Goal: Task Accomplishment & Management: Use online tool/utility

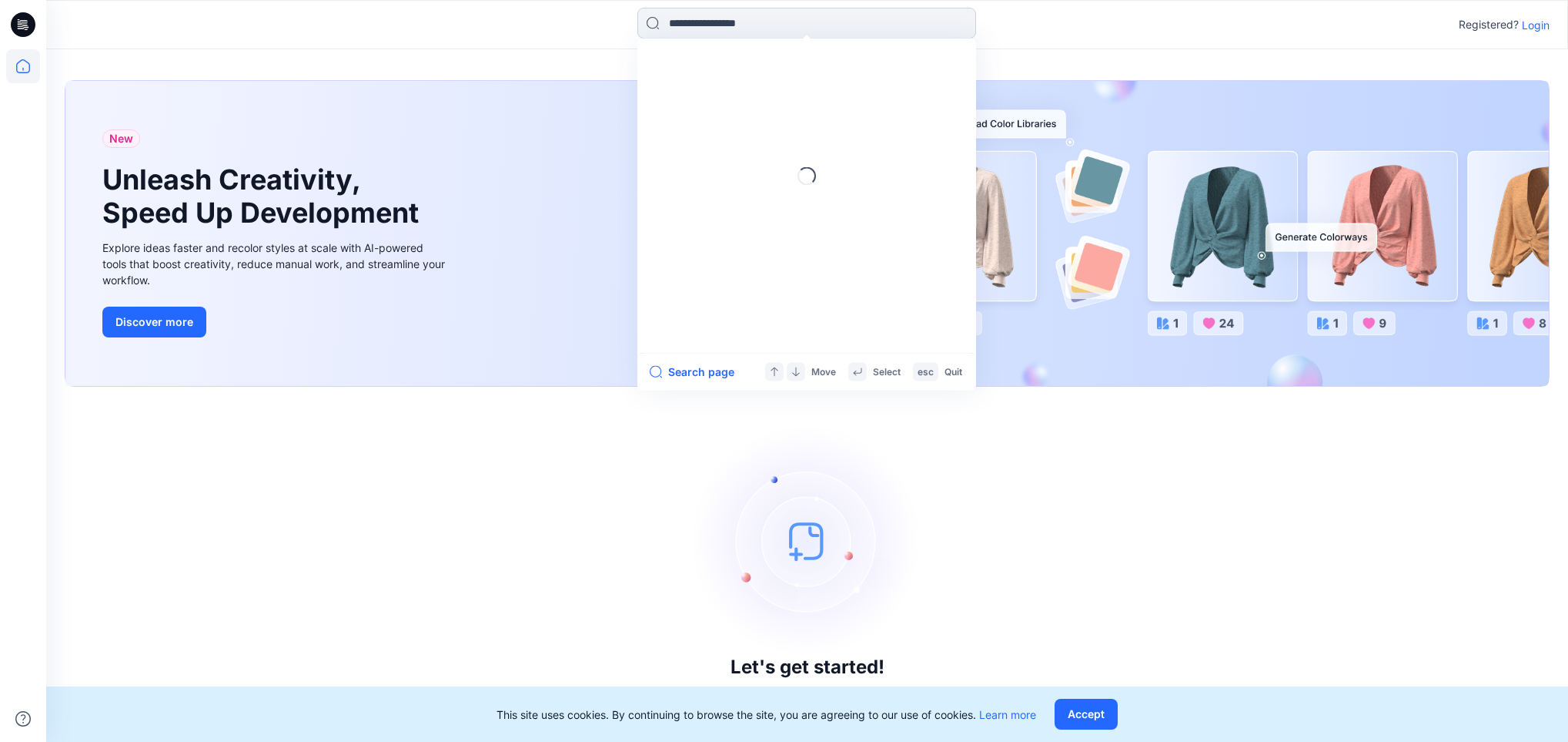
click at [800, 20] on input at bounding box center [807, 23] width 338 height 31
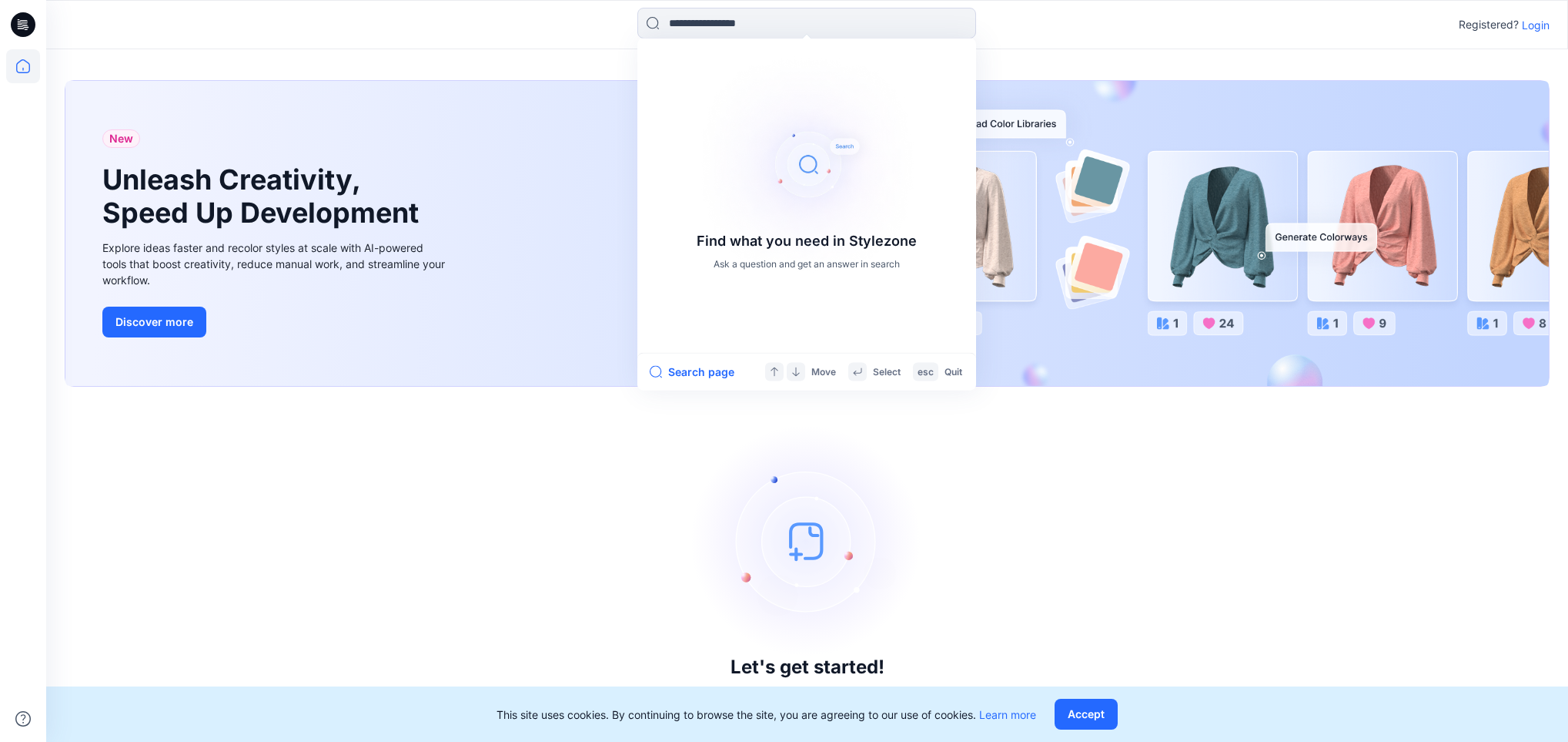
click at [1540, 20] on p "Login" at bounding box center [1535, 25] width 28 height 16
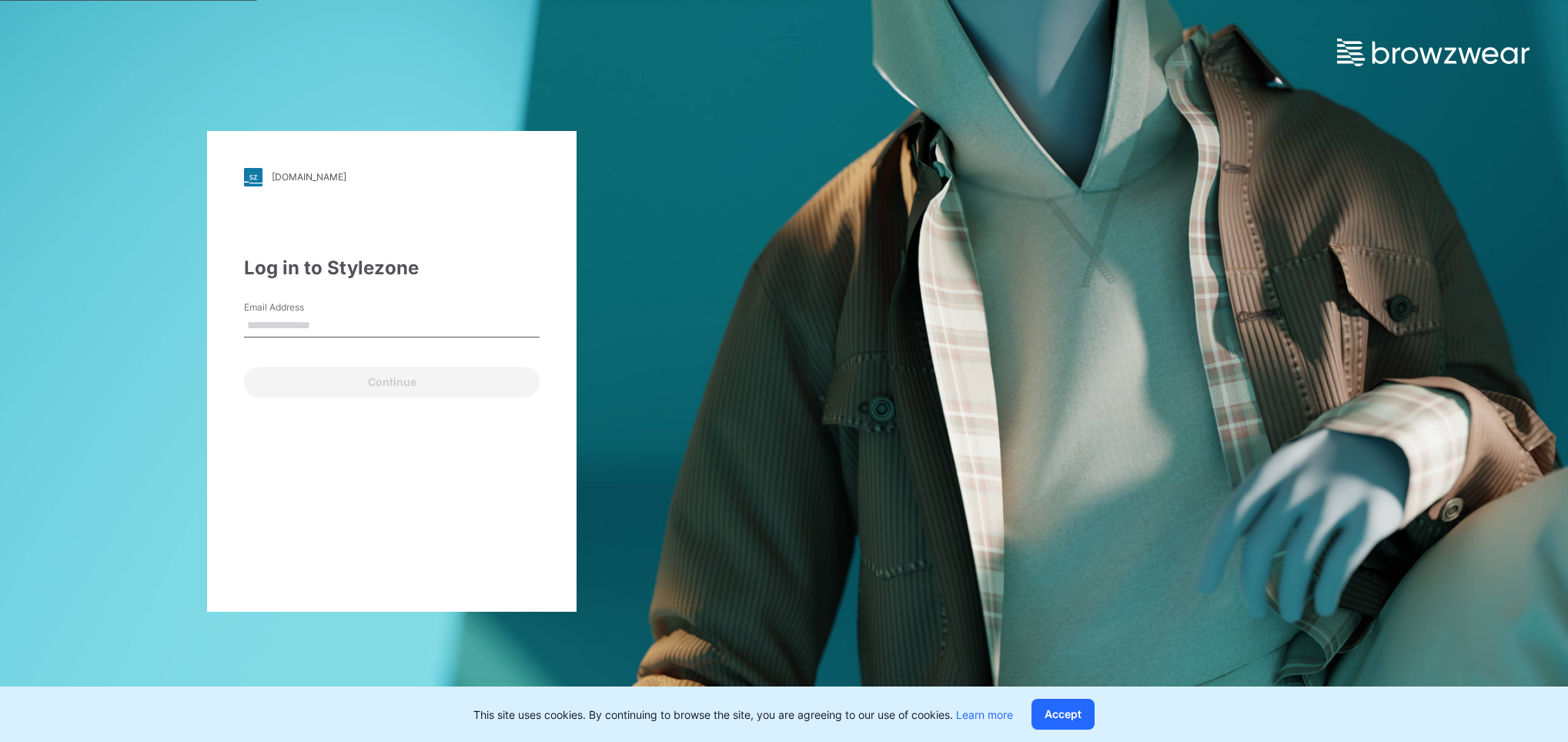
click at [300, 326] on input "Email Address" at bounding box center [392, 326] width 296 height 23
type input "**********"
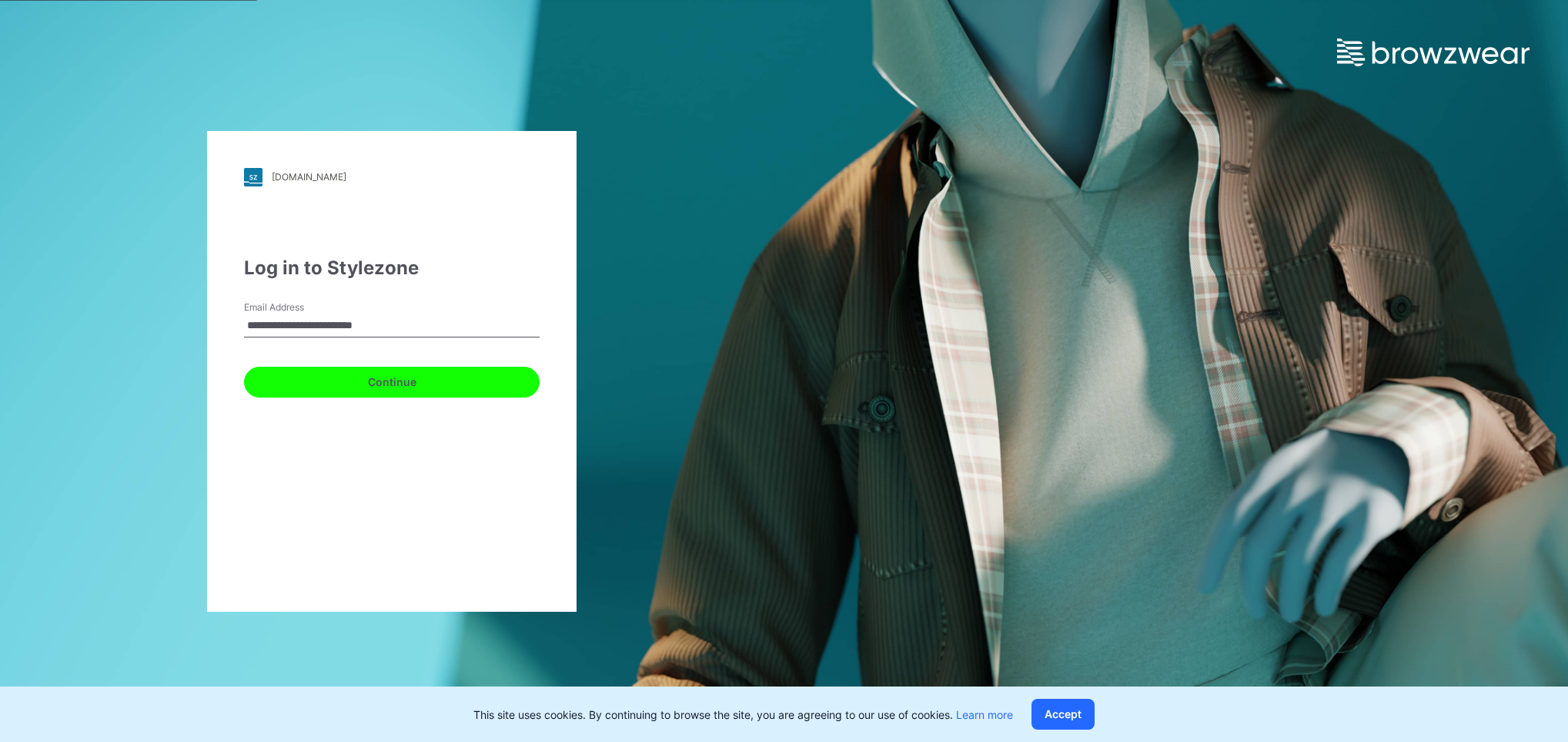
click at [378, 379] on button "Continue" at bounding box center [392, 382] width 296 height 31
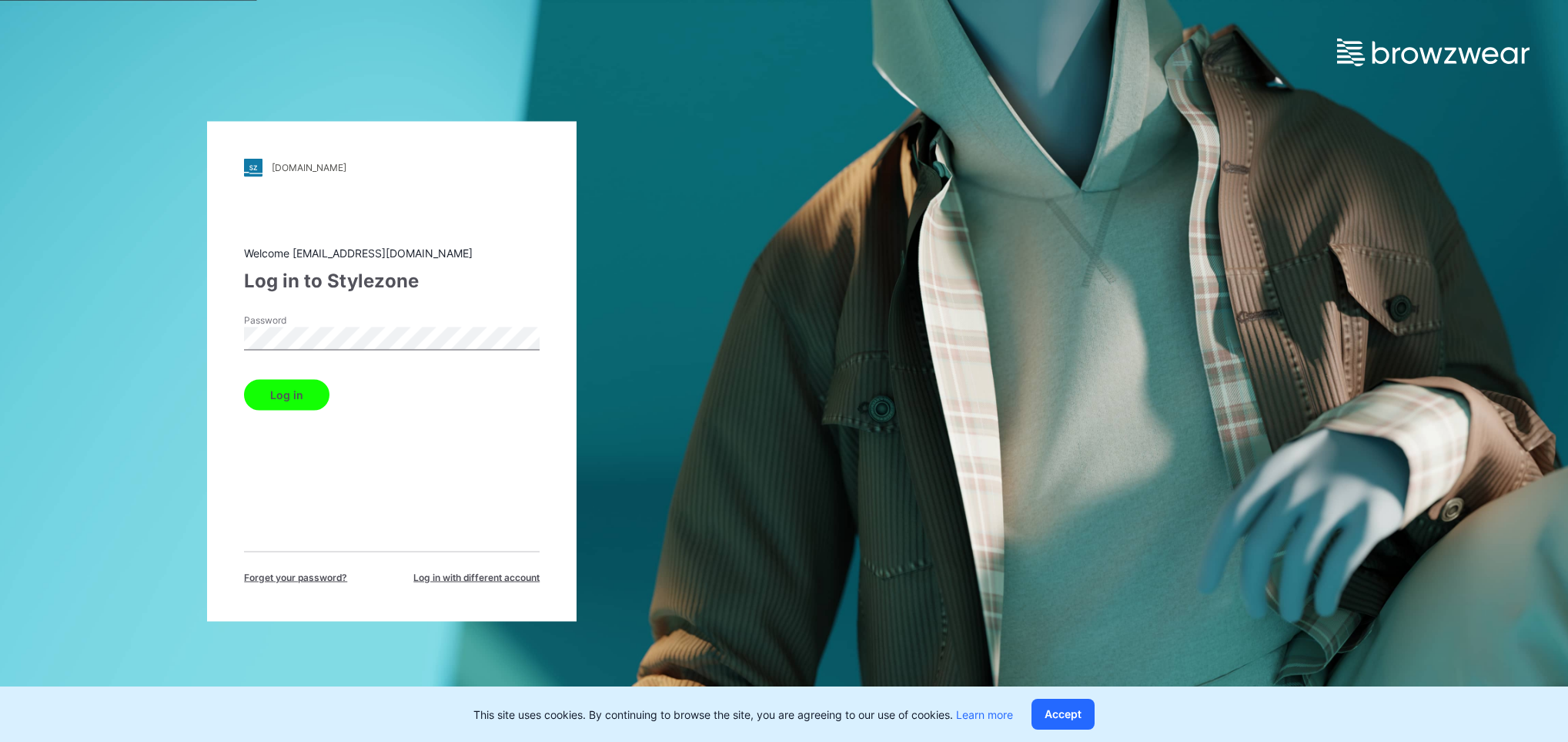
click at [288, 401] on button "Log in" at bounding box center [287, 394] width 85 height 31
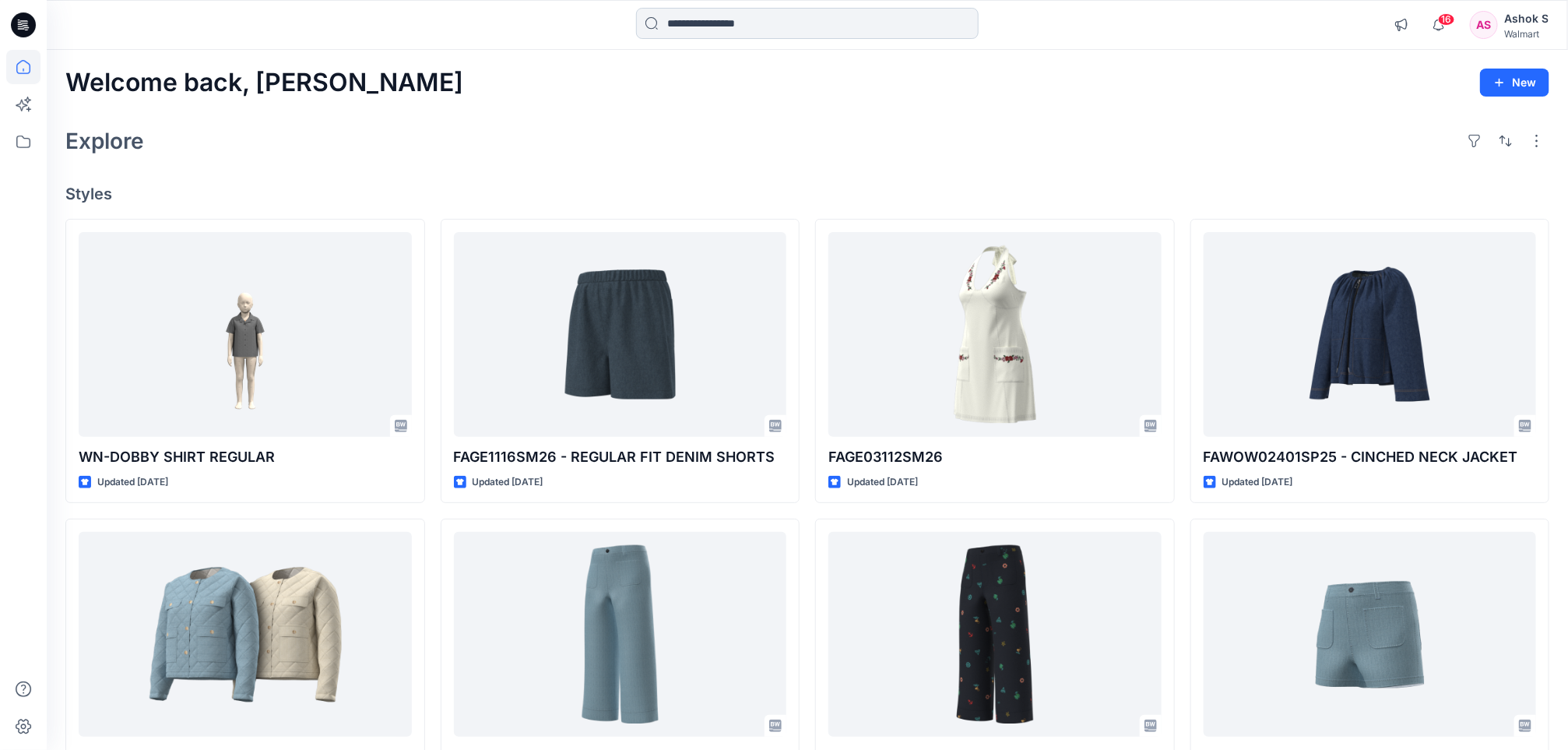
click at [757, 32] on input at bounding box center [807, 23] width 342 height 32
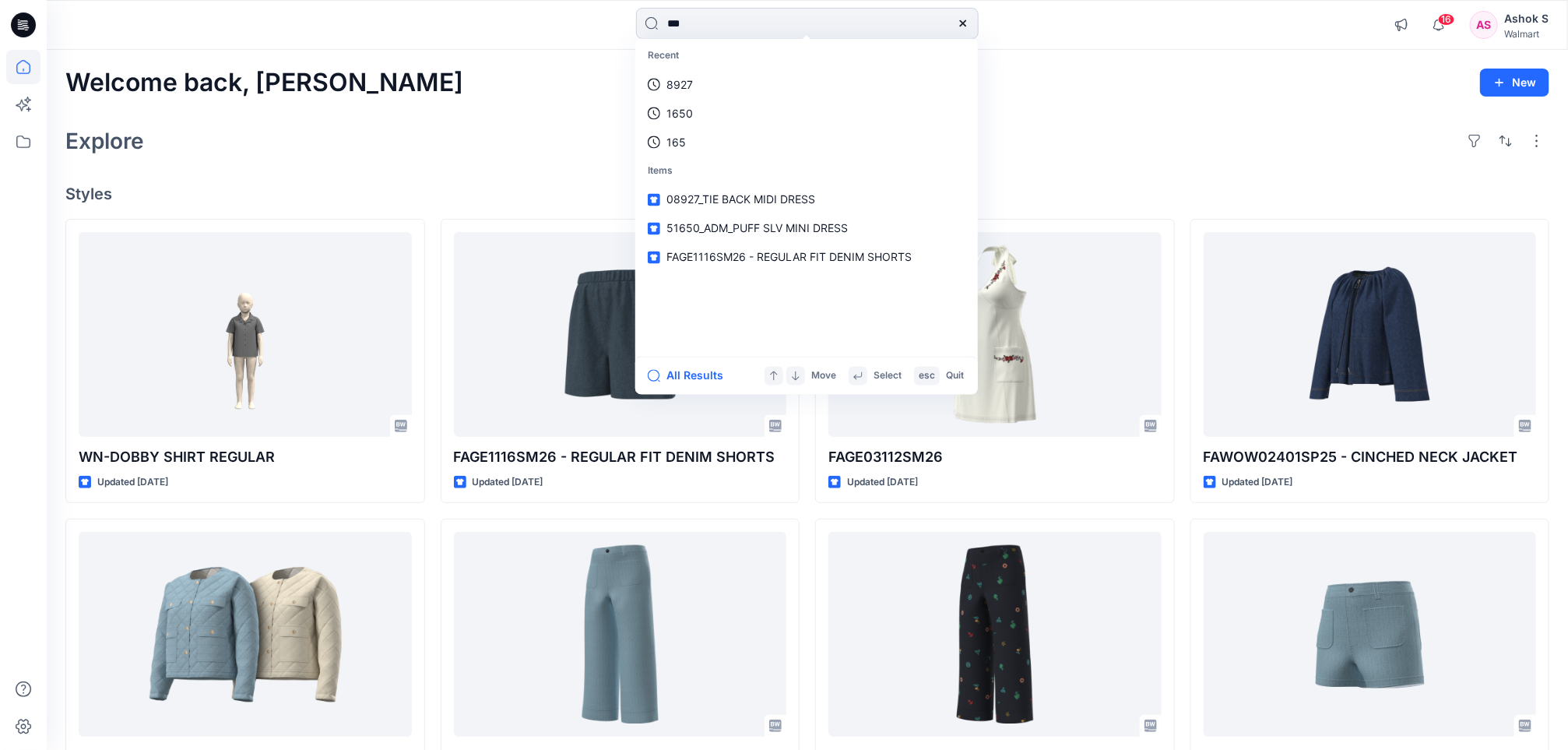
type input "****"
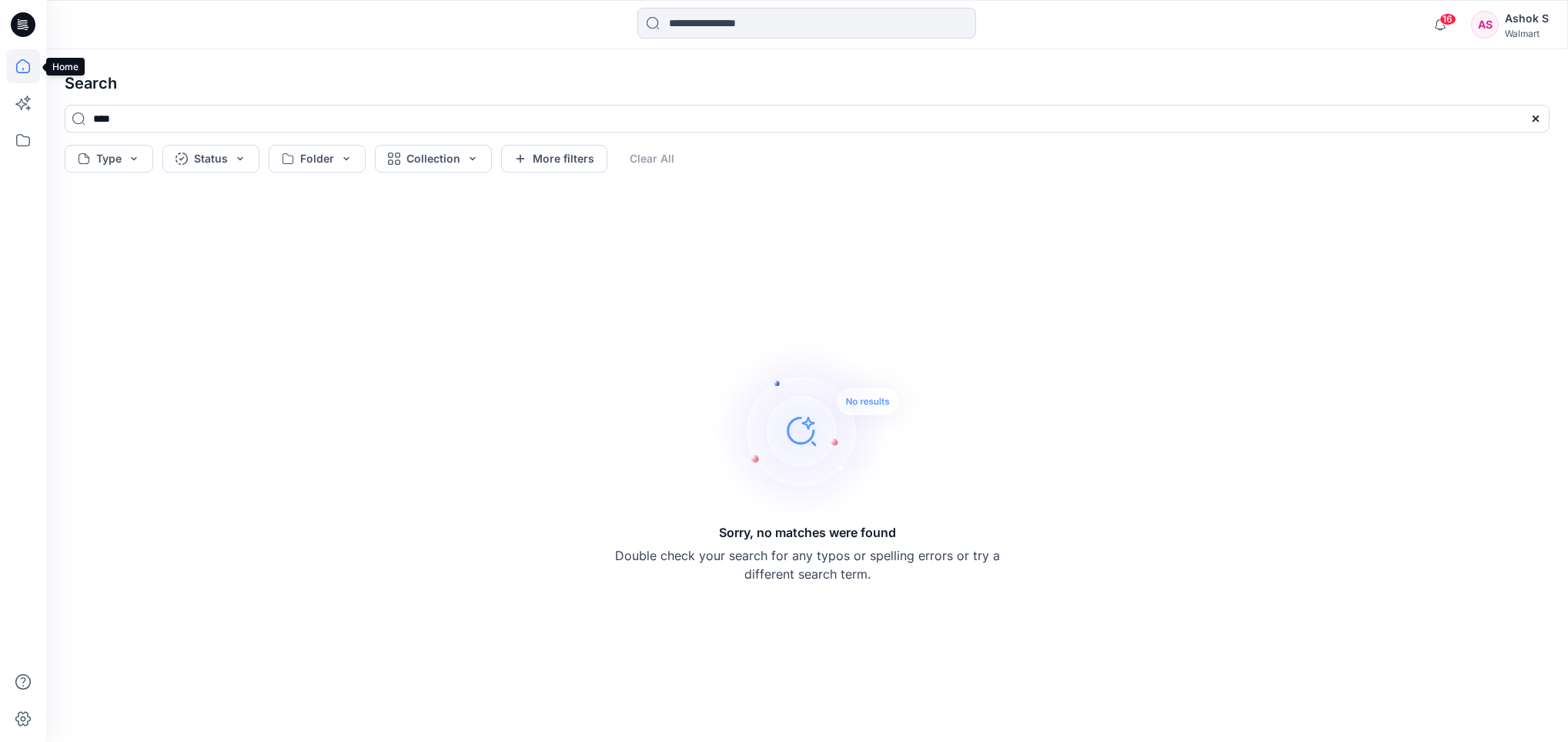
click at [20, 60] on icon at bounding box center [23, 67] width 14 height 14
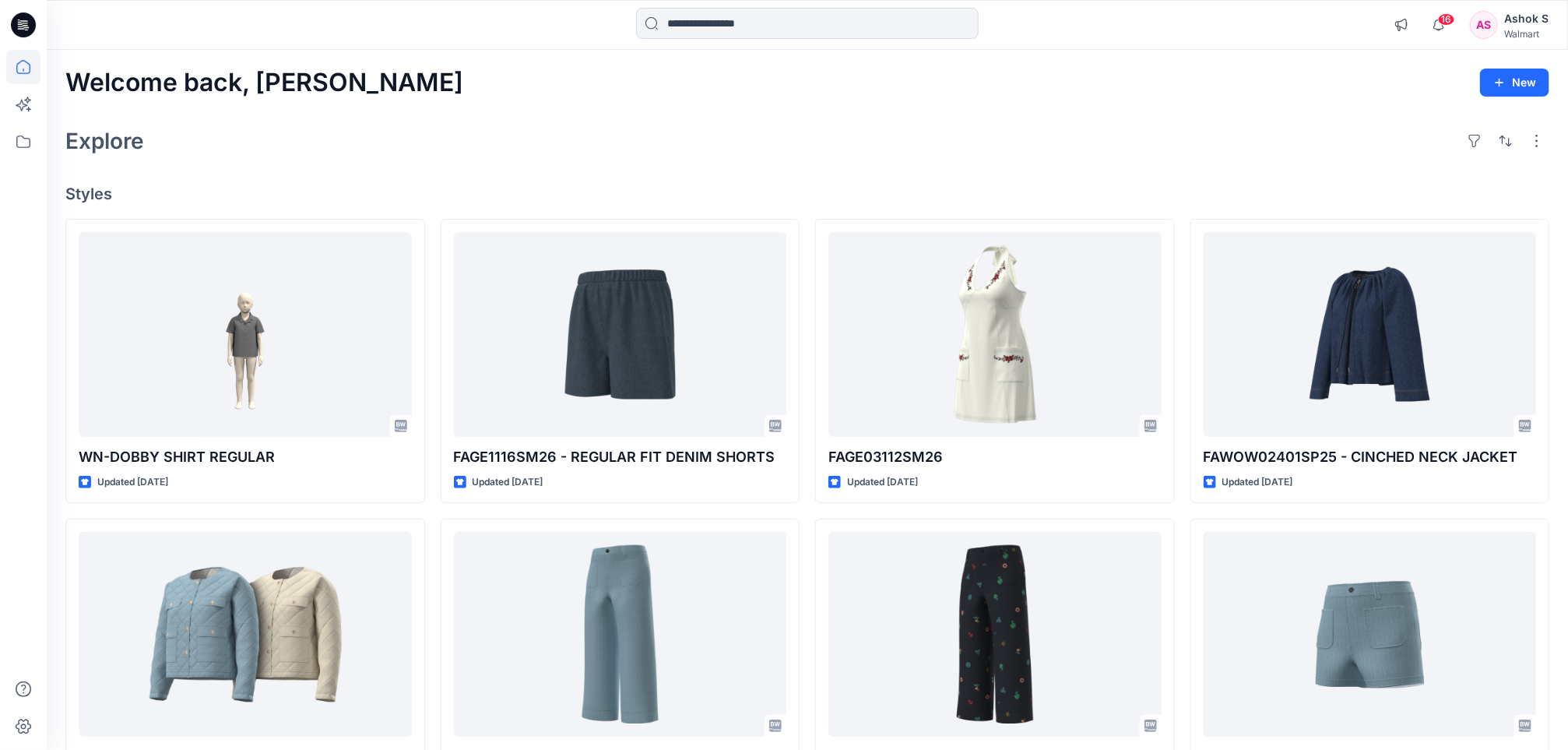
click at [1534, 26] on div "Ashok S" at bounding box center [1527, 18] width 44 height 19
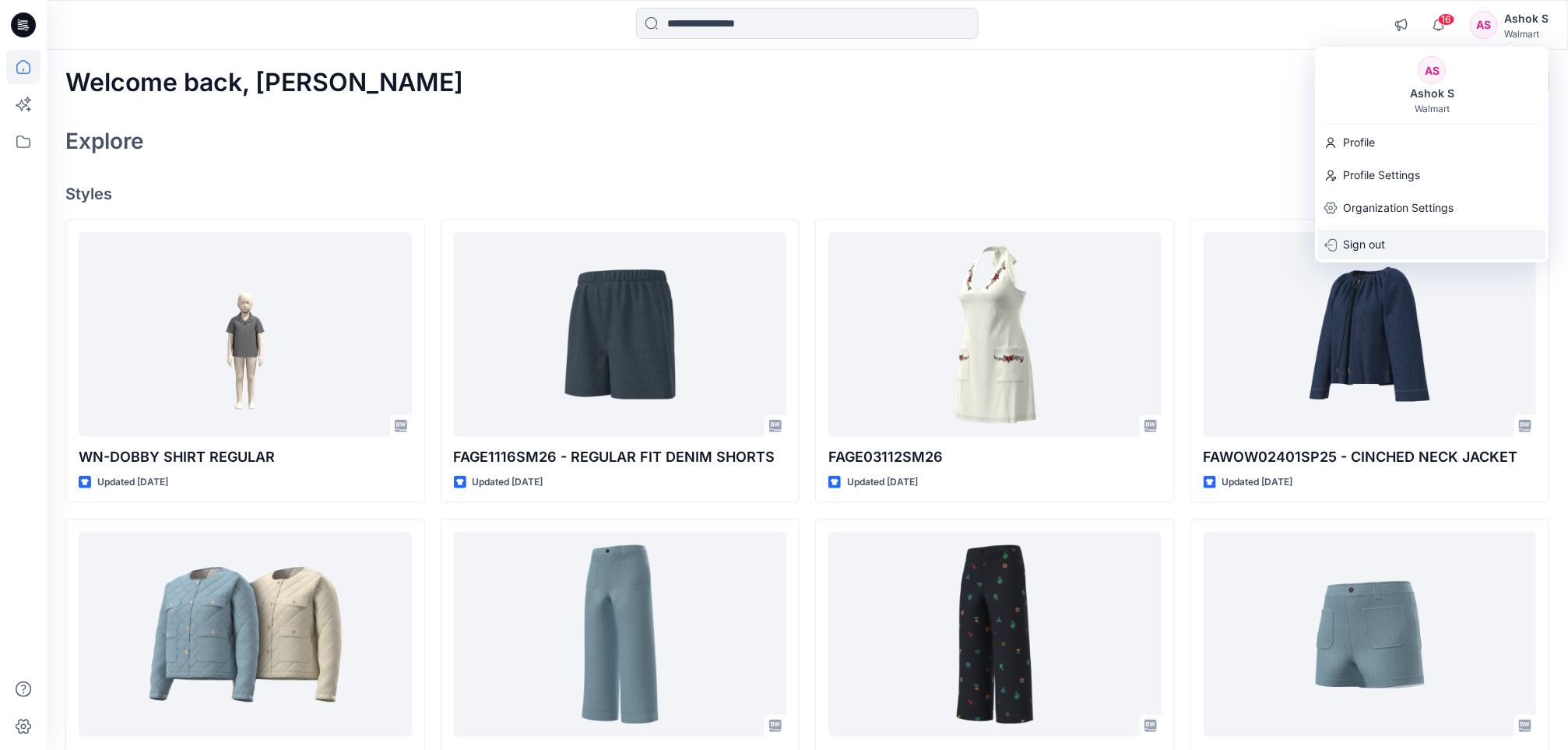
click at [1358, 248] on p "Sign out" at bounding box center [1364, 244] width 42 height 30
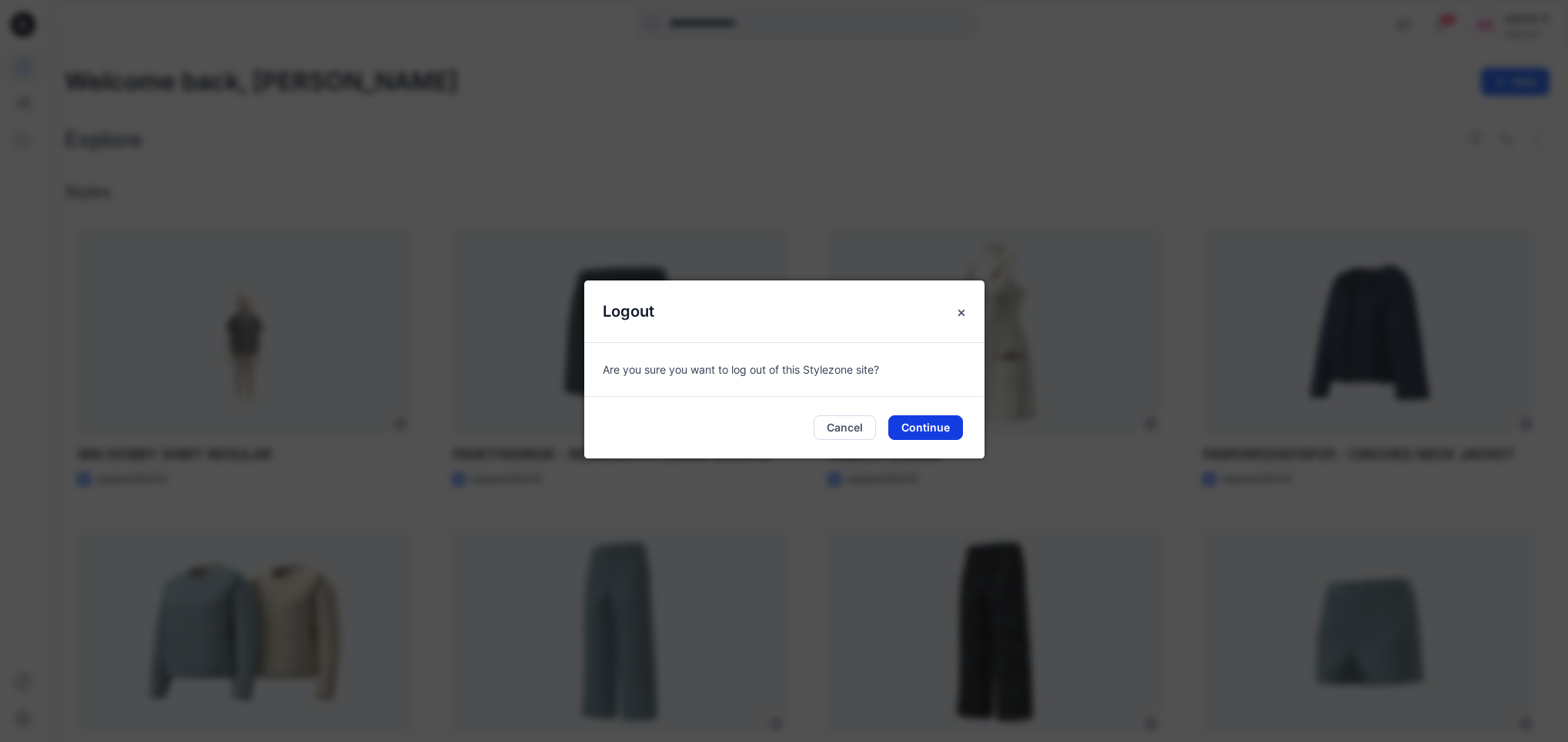
click at [934, 423] on button "Continue" at bounding box center [926, 428] width 75 height 25
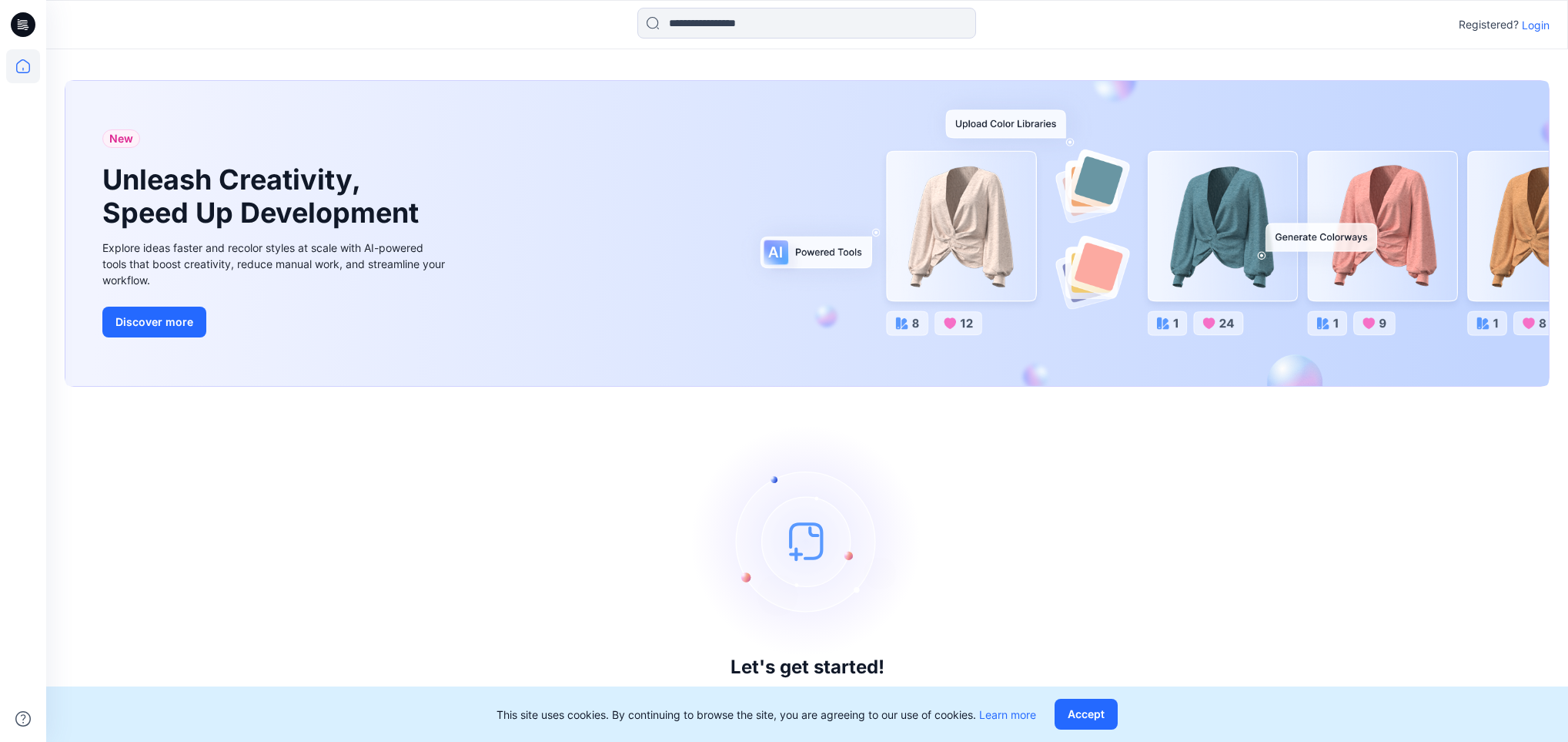
click at [1534, 26] on p "Login" at bounding box center [1535, 25] width 28 height 16
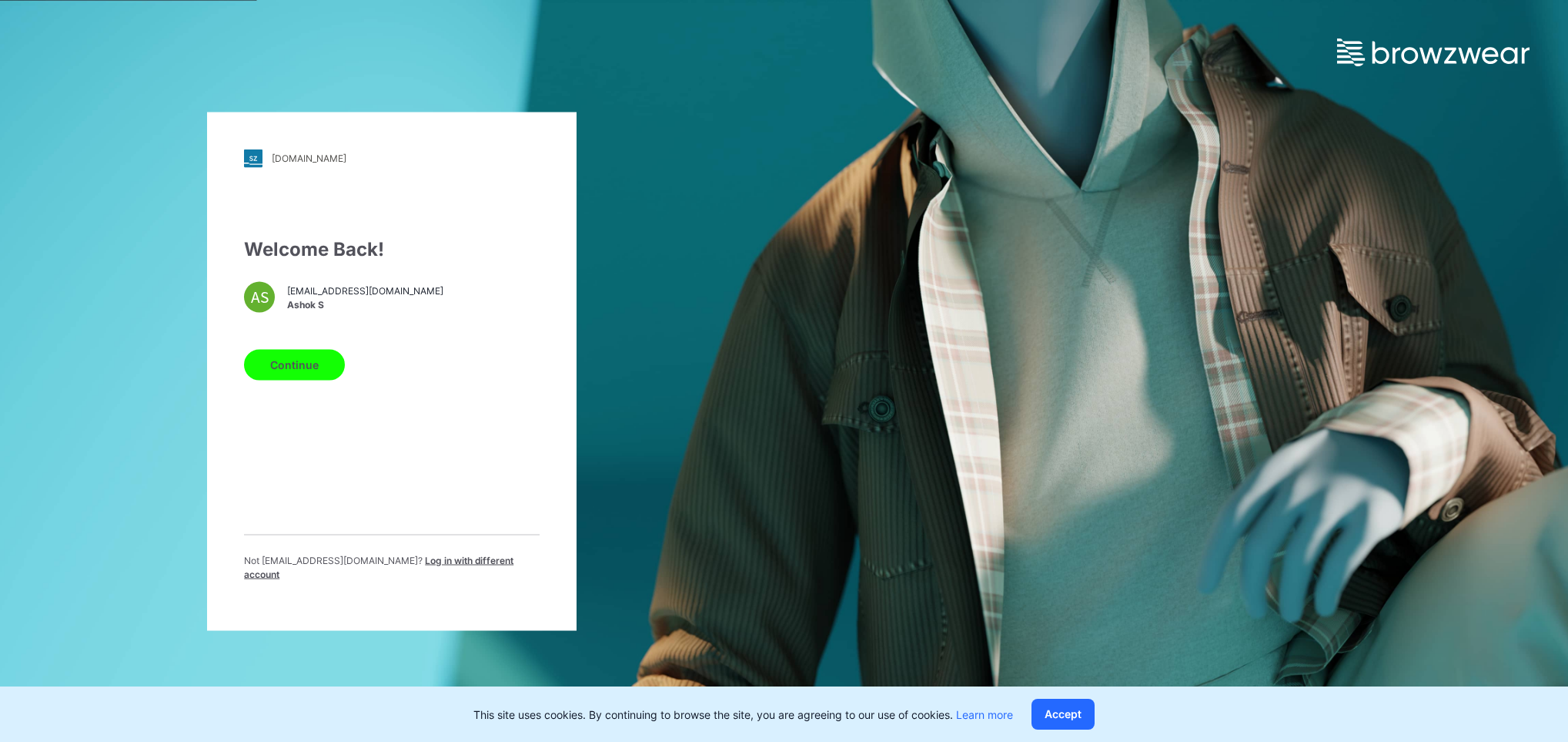
click at [453, 568] on span "Log in with different account" at bounding box center [378, 567] width 270 height 26
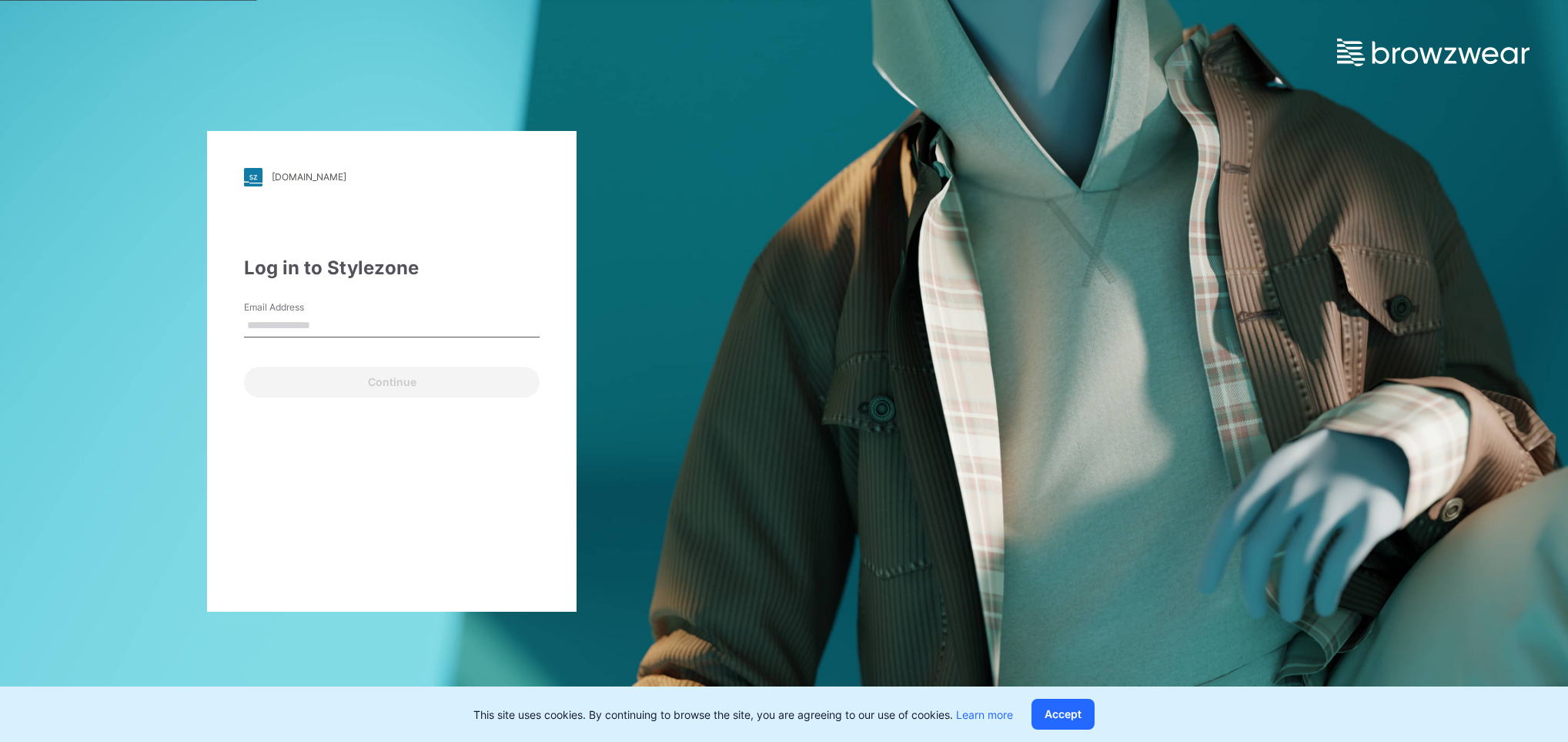
click at [319, 324] on input "Email Address" at bounding box center [392, 326] width 296 height 23
type input "**********"
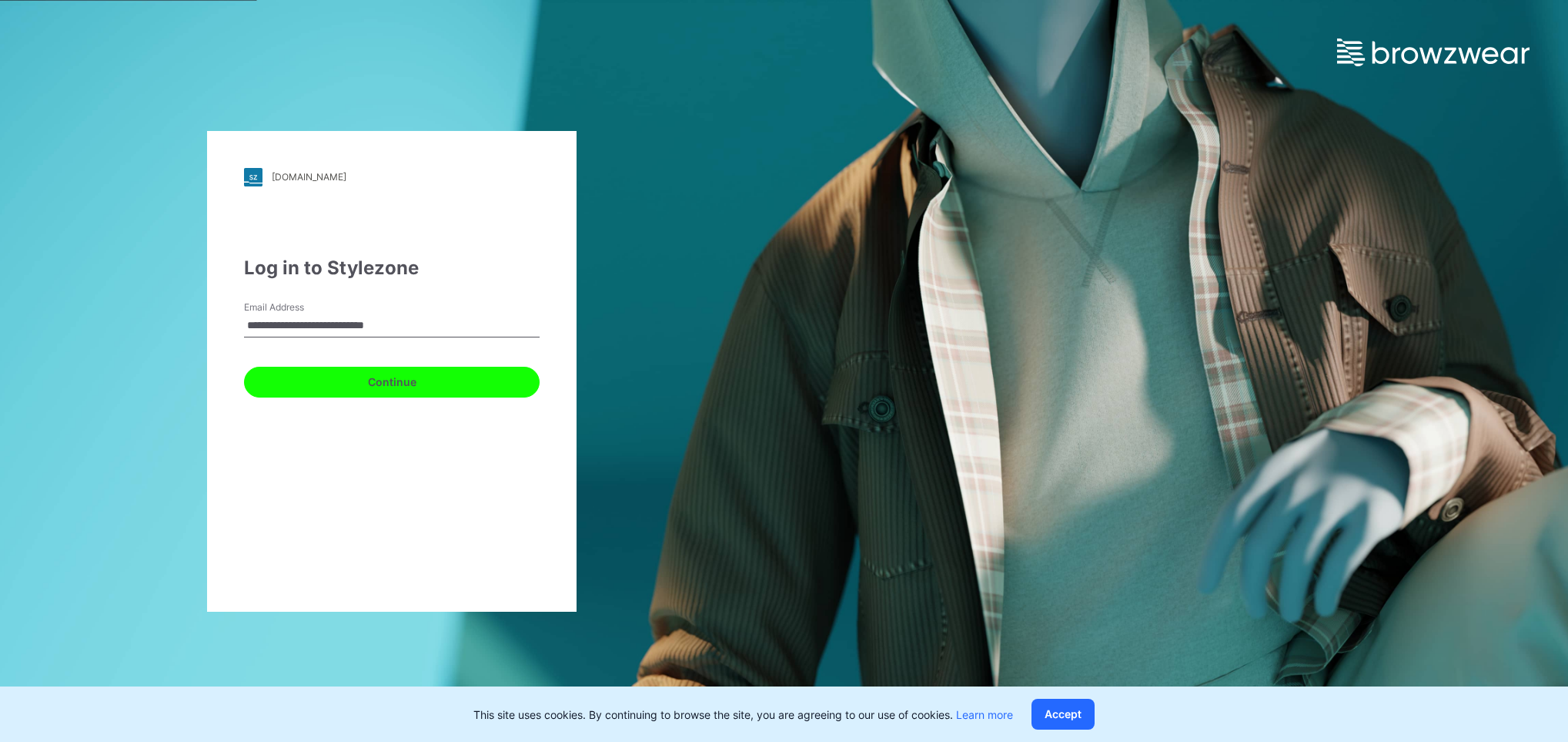
click at [361, 367] on button "Continue" at bounding box center [392, 382] width 296 height 31
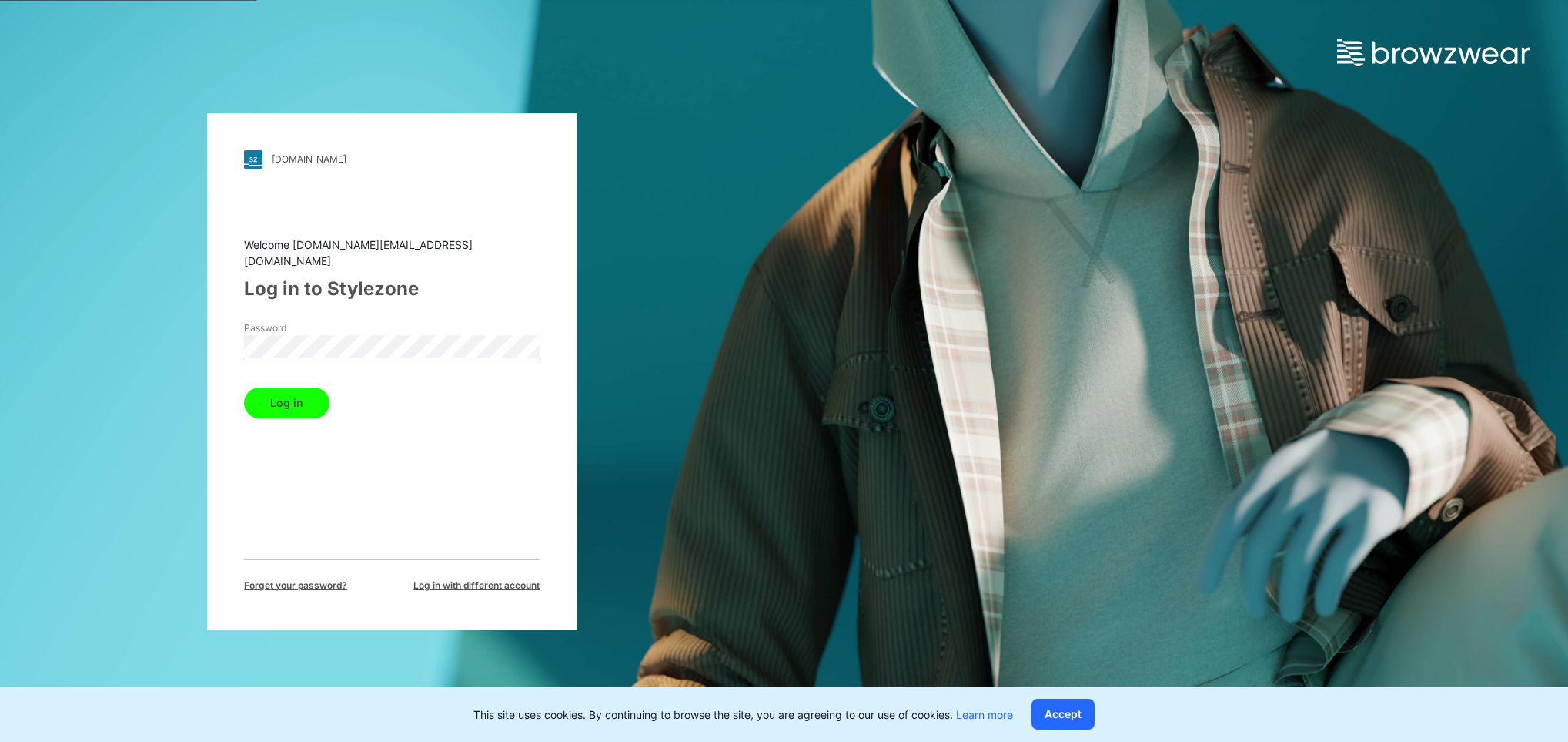
click at [288, 390] on button "Log in" at bounding box center [287, 403] width 85 height 31
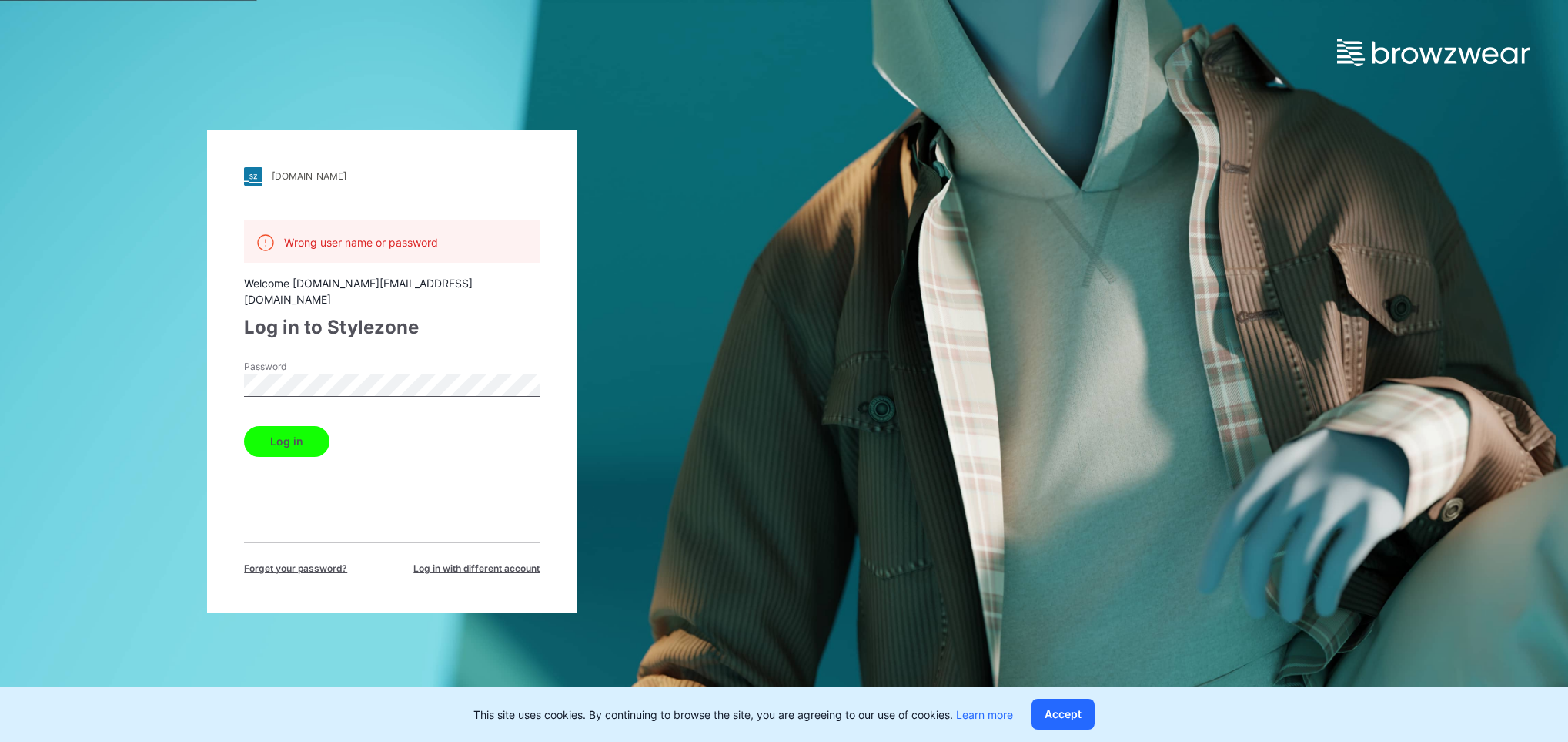
click at [298, 428] on button "Log in" at bounding box center [287, 441] width 85 height 31
click at [178, 362] on div "[DOMAIN_NAME] Loading... Wrong user name or password Welcome [DOMAIN_NAME][EMAI…" at bounding box center [392, 371] width 784 height 742
click at [264, 430] on button "Log in" at bounding box center [287, 441] width 85 height 31
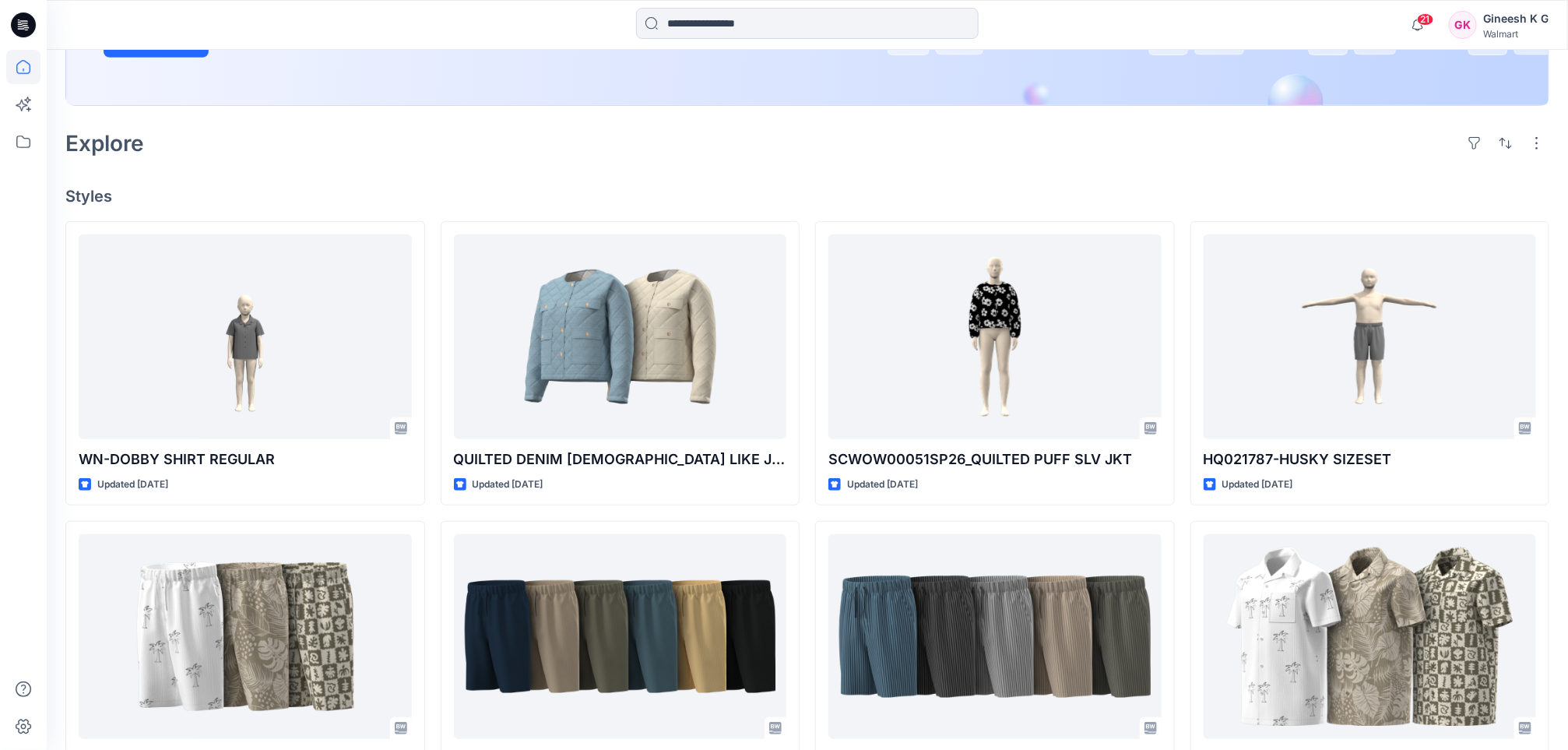
scroll to position [388, 0]
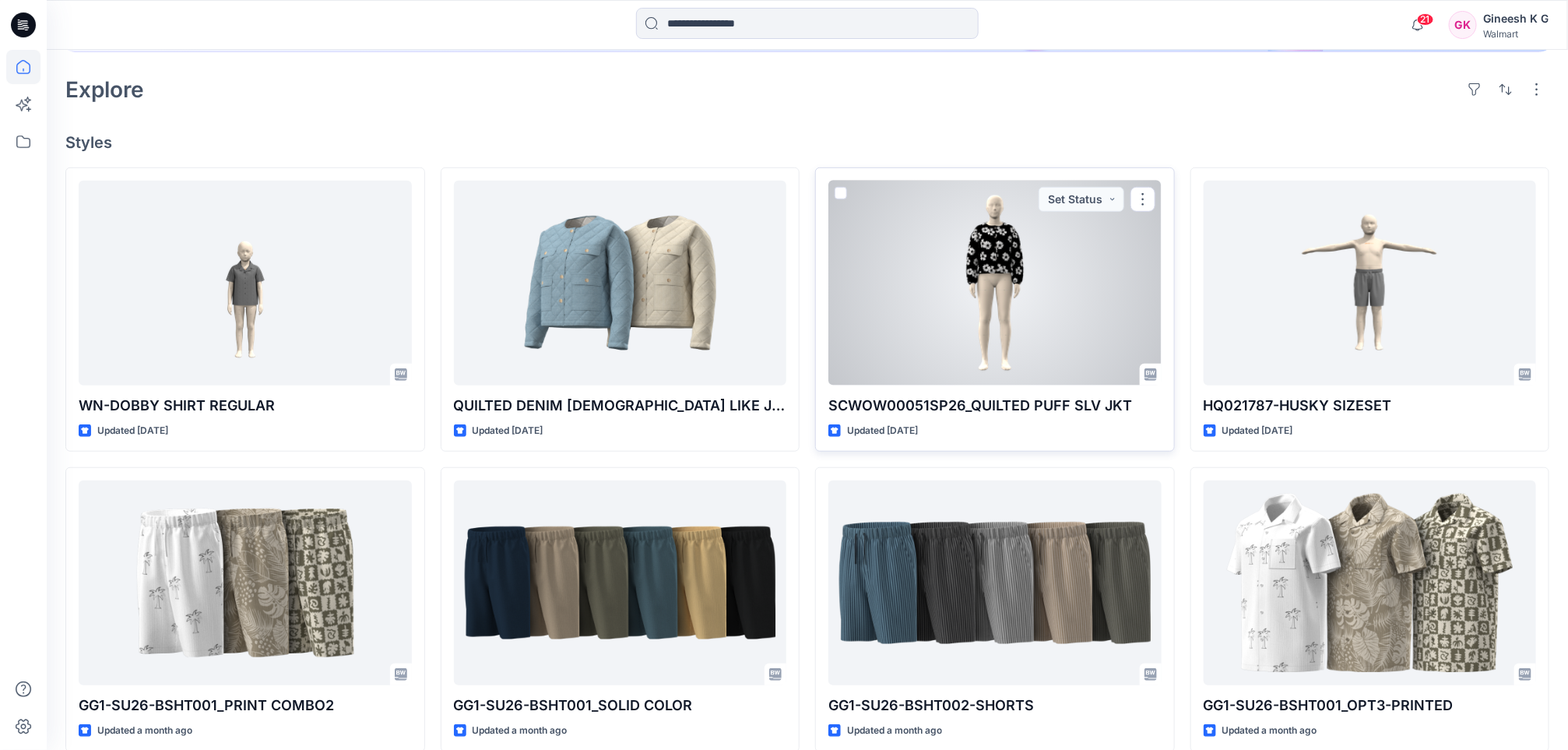
click at [988, 269] on div at bounding box center [995, 283] width 333 height 204
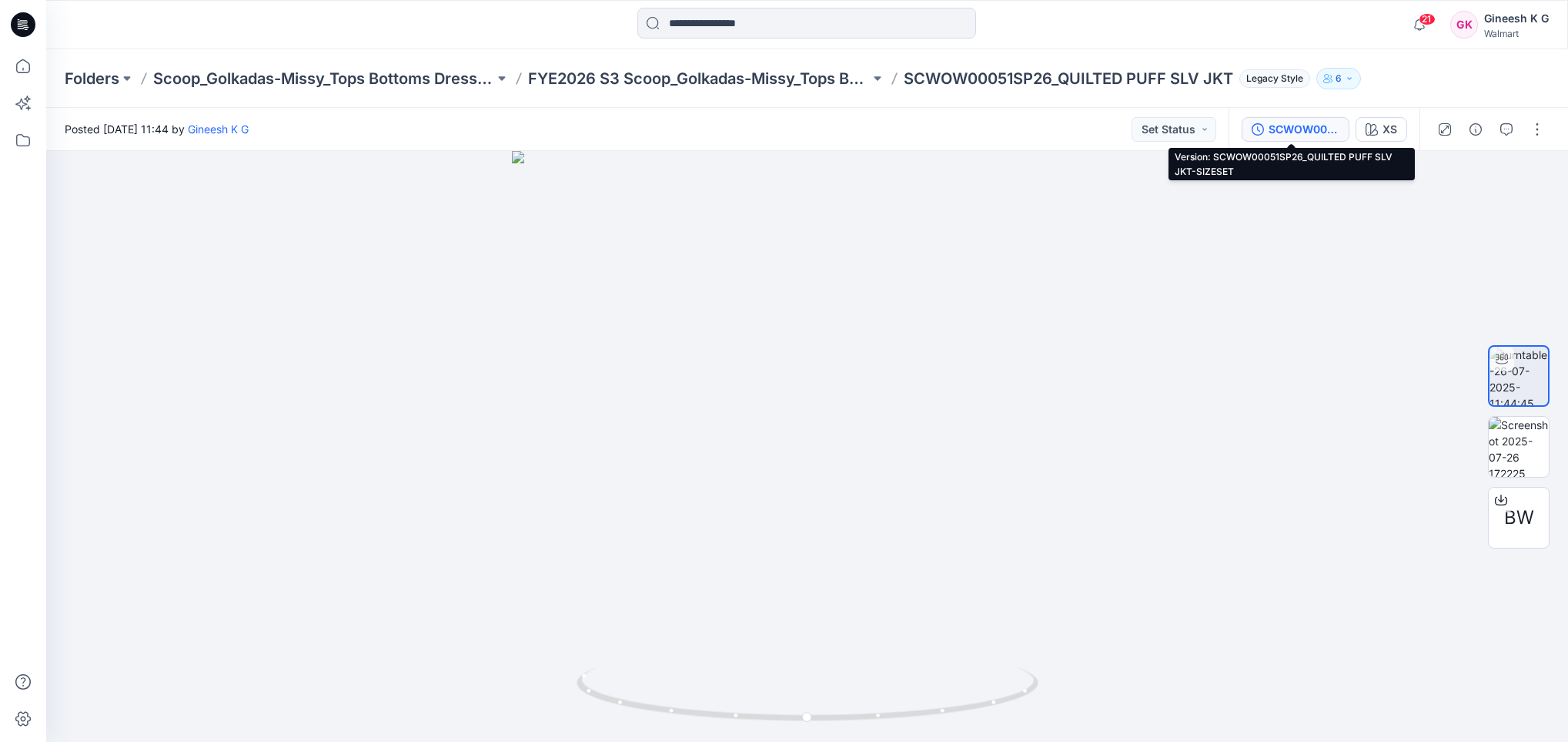
click at [1296, 129] on div "SCWOW00051SP26_QUILTED PUFF SLV JKT-SIZESET" at bounding box center [1304, 129] width 71 height 17
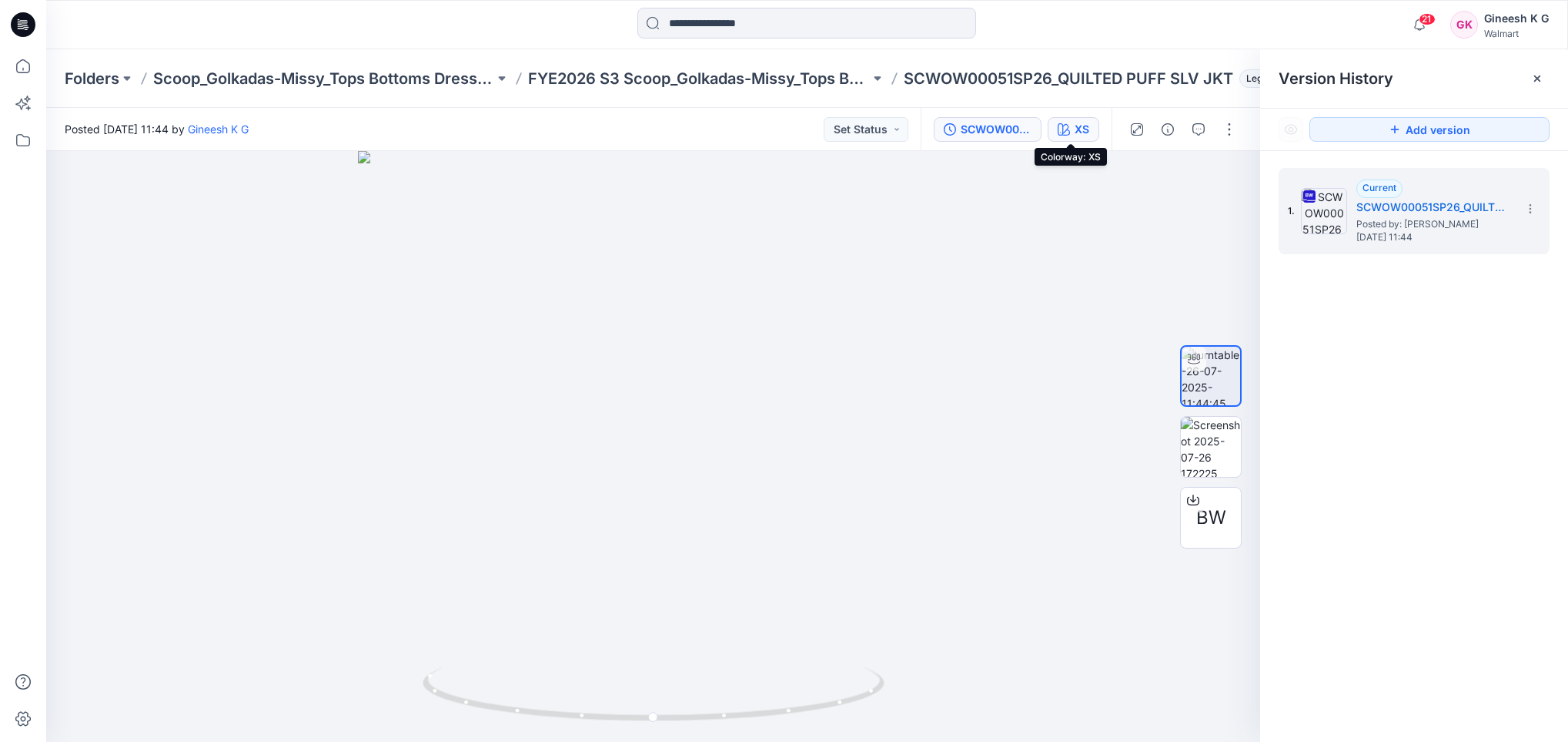
click at [1076, 128] on div "XS" at bounding box center [1082, 129] width 14 height 17
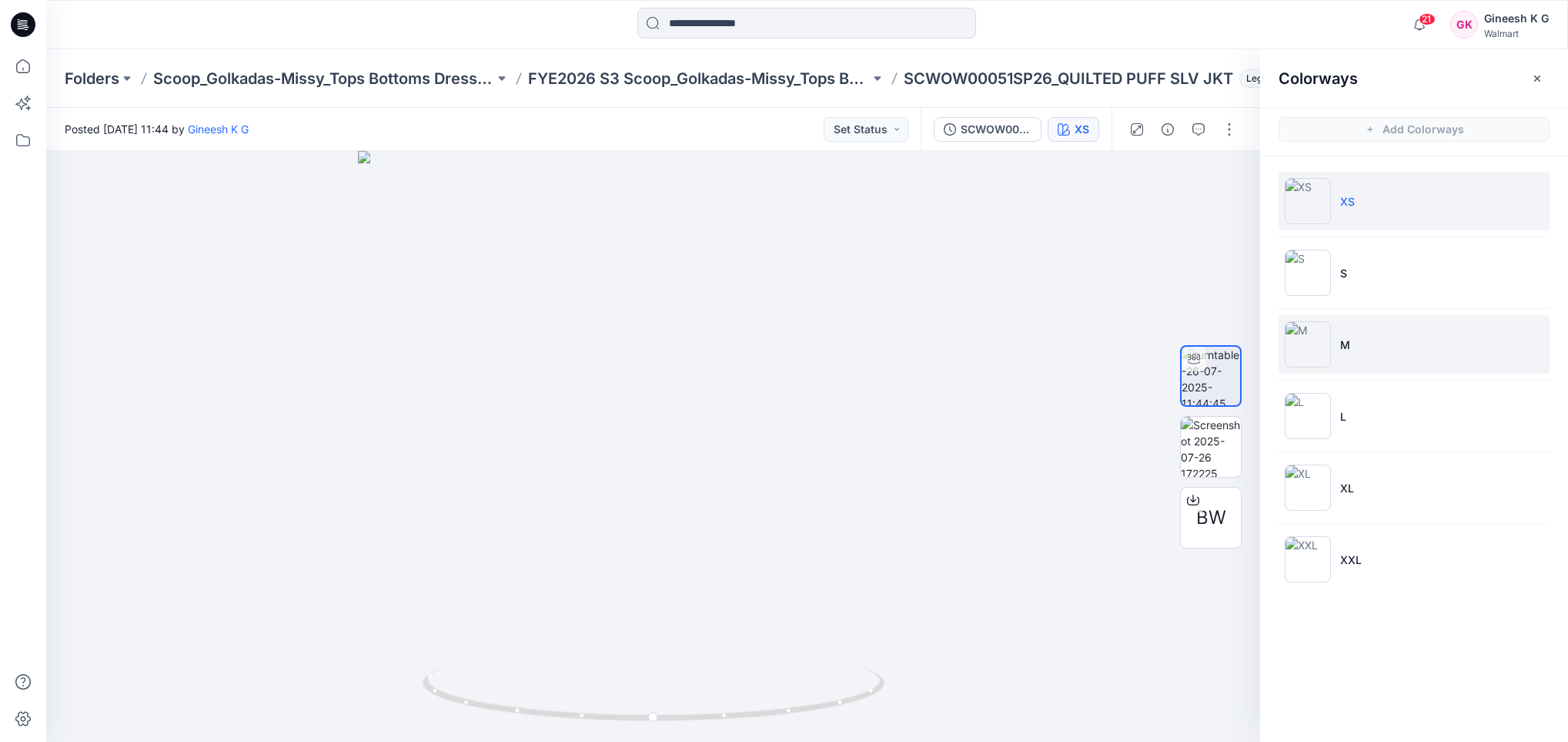
click at [1346, 362] on li "M" at bounding box center [1414, 345] width 271 height 59
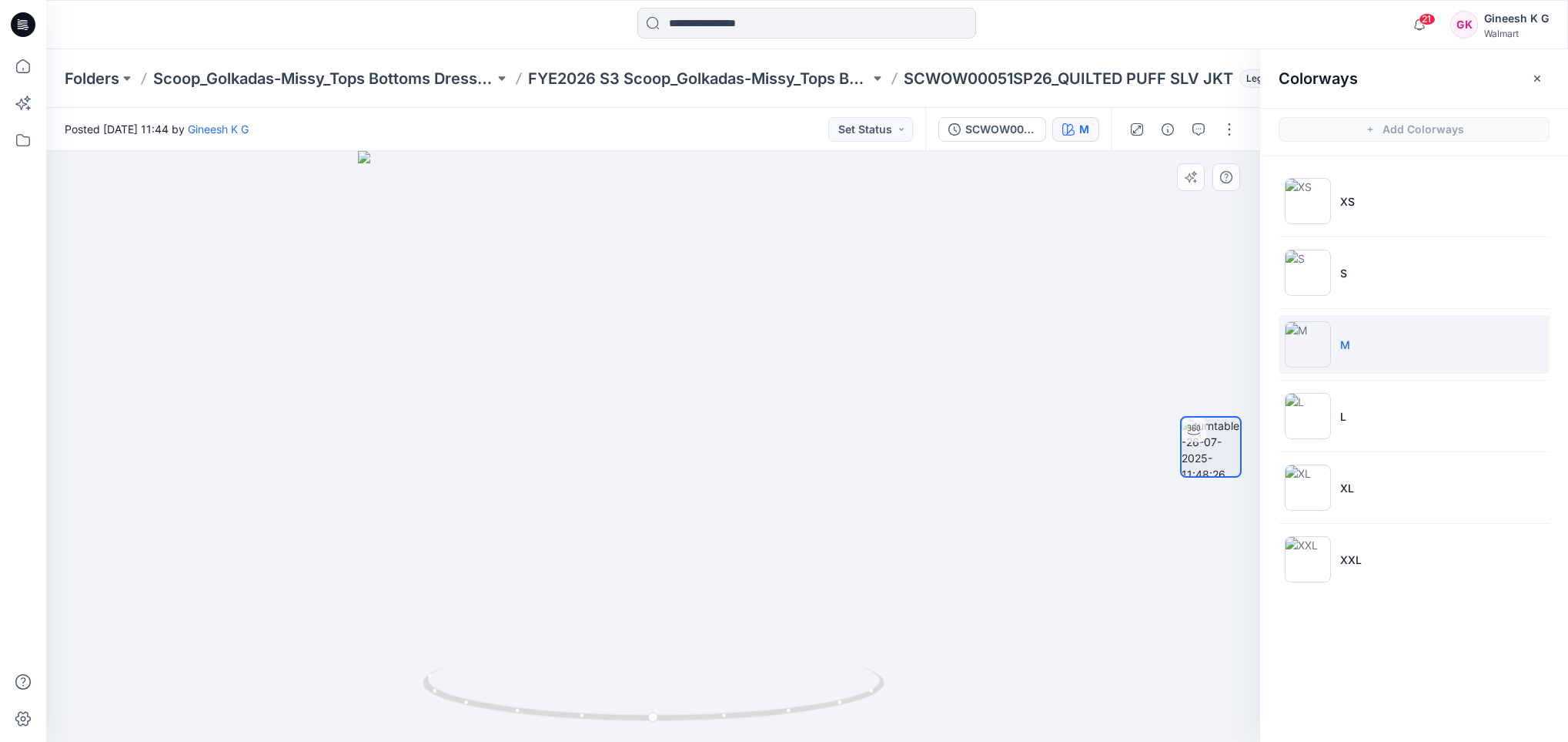
click at [1229, 479] on div at bounding box center [1211, 446] width 61 height 385
click at [1208, 333] on div at bounding box center [1211, 446] width 61 height 385
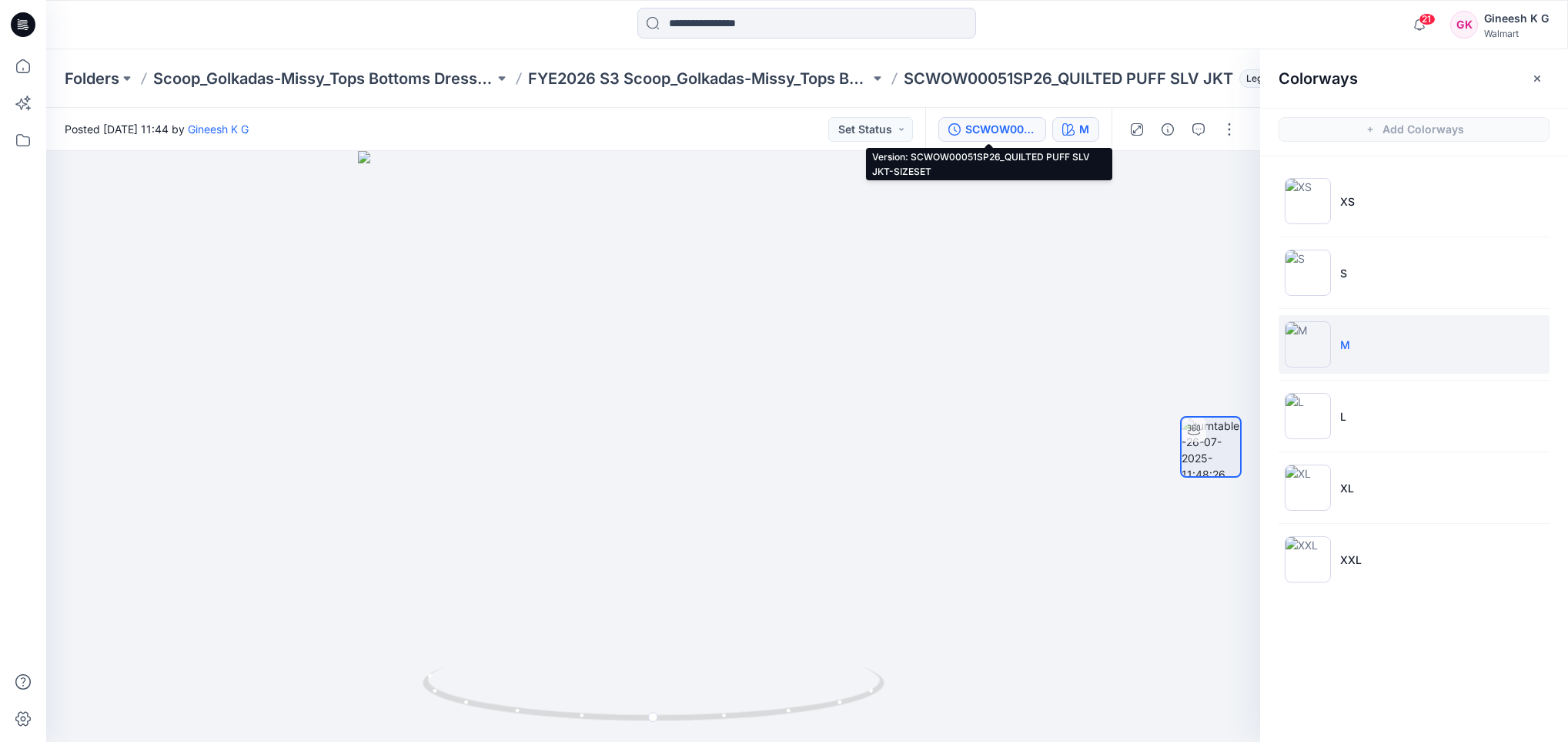
click at [973, 123] on div "SCWOW00051SP26_QUILTED PUFF SLV JKT-SIZESET" at bounding box center [1001, 129] width 71 height 17
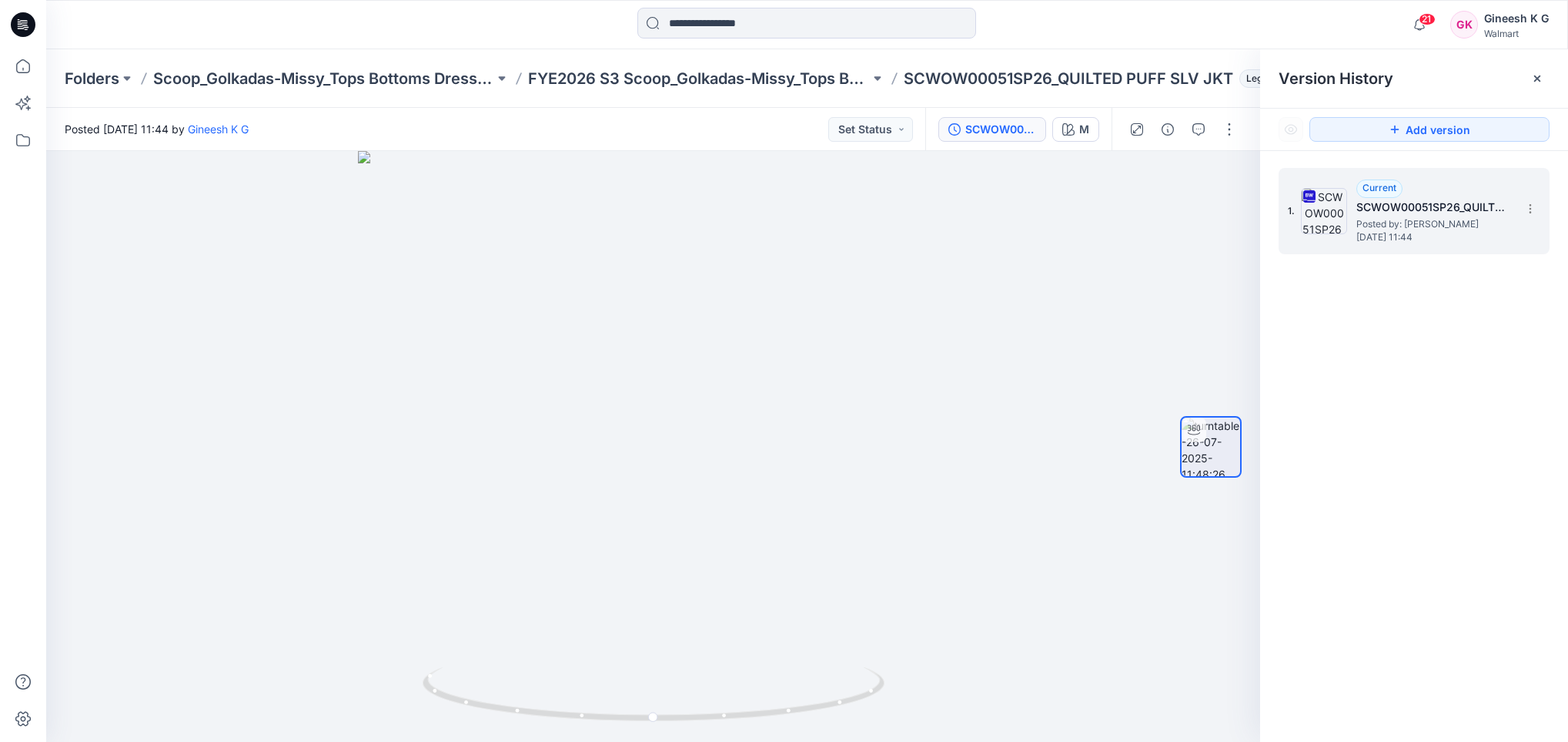
click at [1434, 232] on span "[DATE] 11:44" at bounding box center [1434, 237] width 154 height 11
click at [872, 130] on button "Set Status" at bounding box center [870, 129] width 85 height 25
click at [1052, 234] on div at bounding box center [654, 445] width 1215 height 591
click at [1112, 304] on div at bounding box center [654, 445] width 1215 height 591
click at [1540, 78] on icon at bounding box center [1538, 78] width 12 height 12
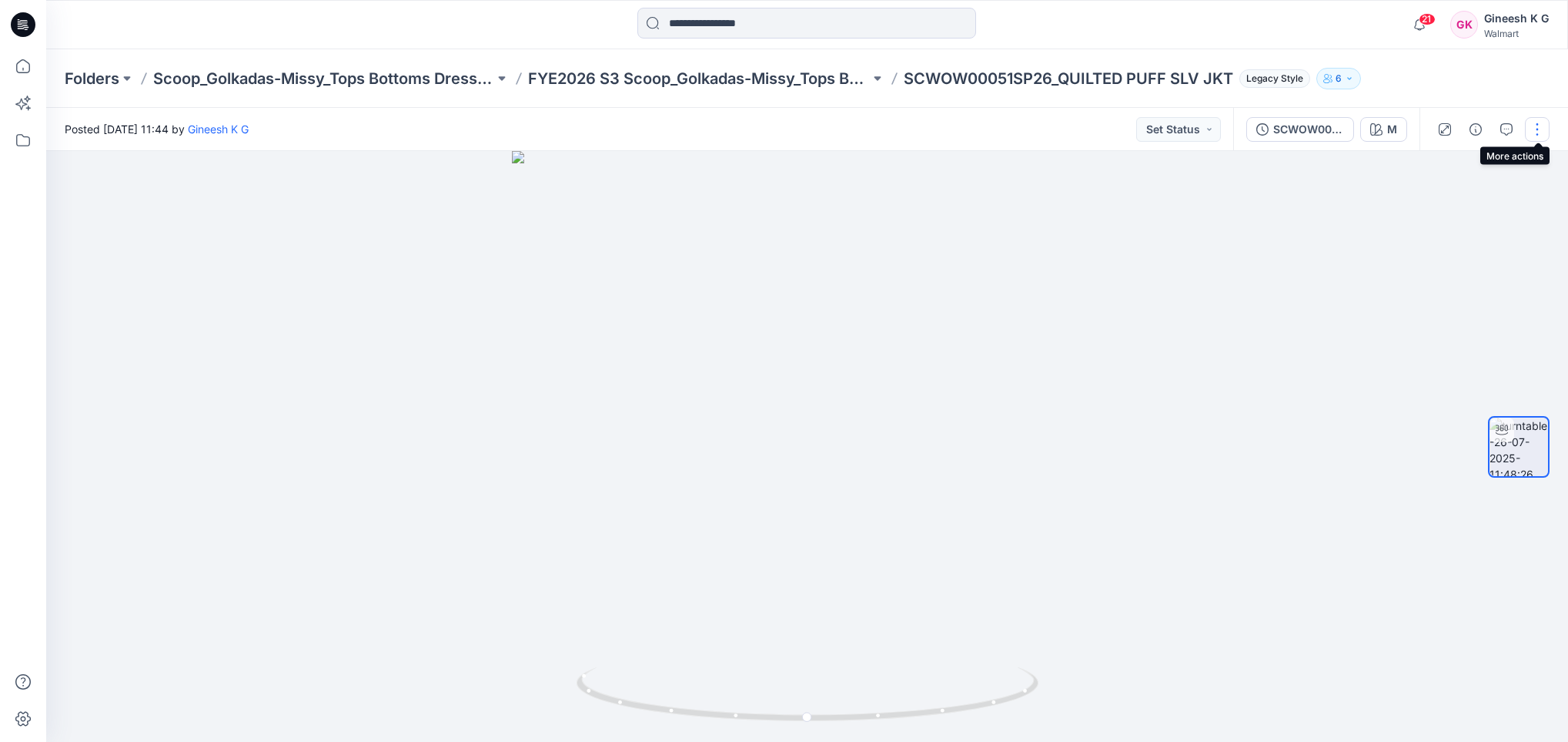
click at [1536, 134] on button "button" at bounding box center [1538, 129] width 25 height 25
click at [1061, 377] on div at bounding box center [807, 445] width 1522 height 591
click at [1533, 134] on button "button" at bounding box center [1538, 129] width 25 height 25
click at [1305, 206] on div at bounding box center [807, 445] width 1522 height 591
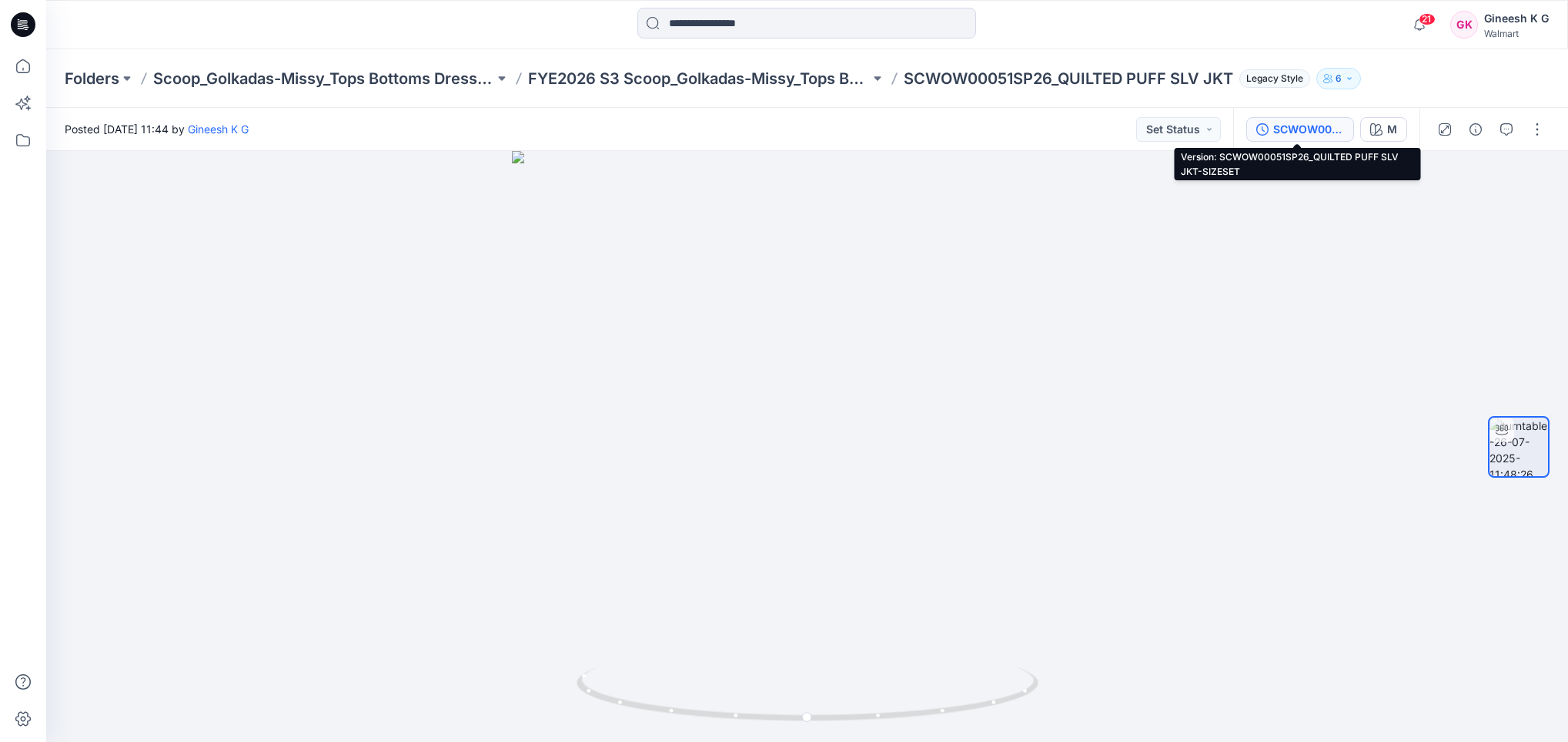
click at [1328, 135] on div "SCWOW00051SP26_QUILTED PUFF SLV JKT-SIZESET" at bounding box center [1309, 129] width 71 height 17
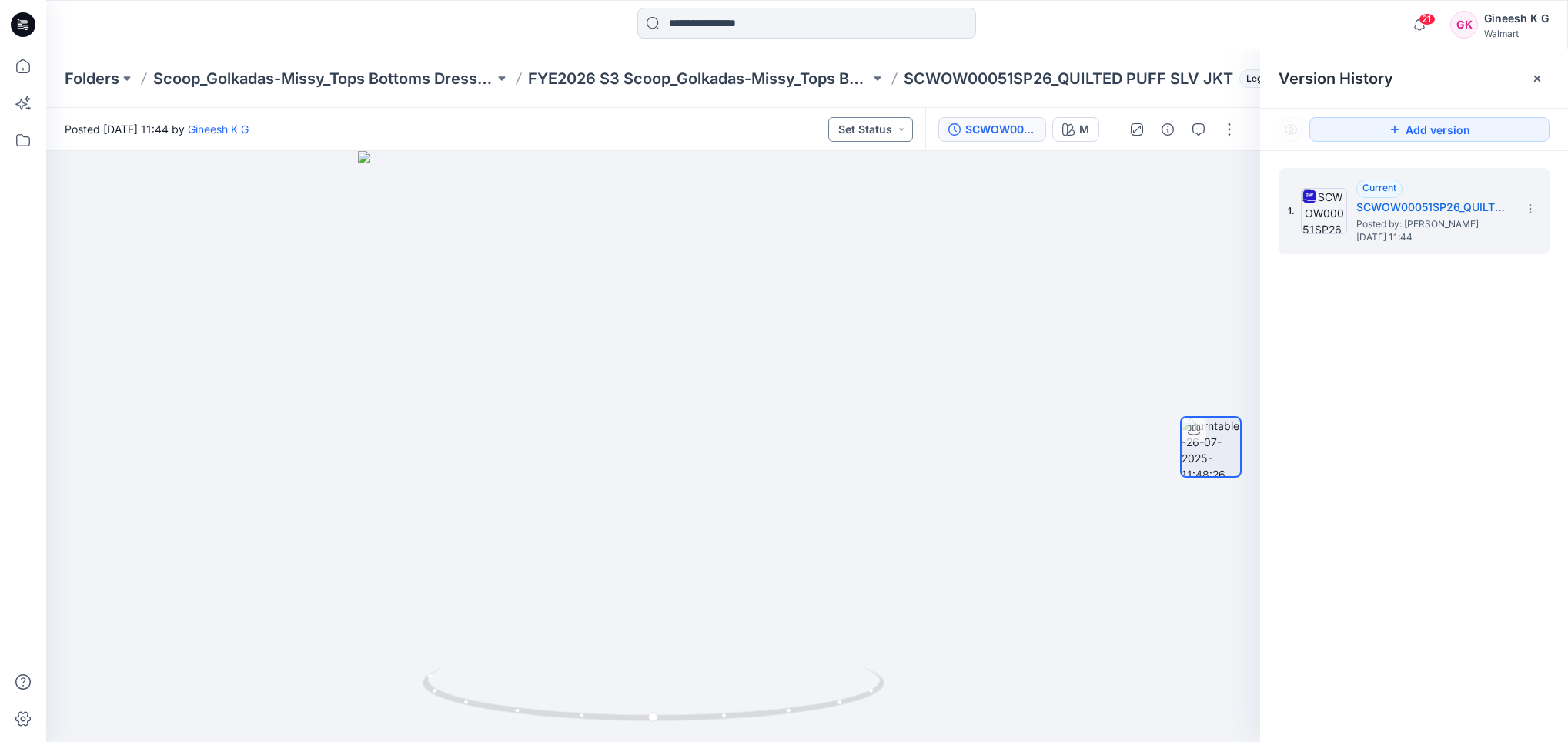
click at [892, 128] on button "Set Status" at bounding box center [870, 129] width 85 height 25
click at [1012, 257] on div at bounding box center [654, 445] width 1215 height 591
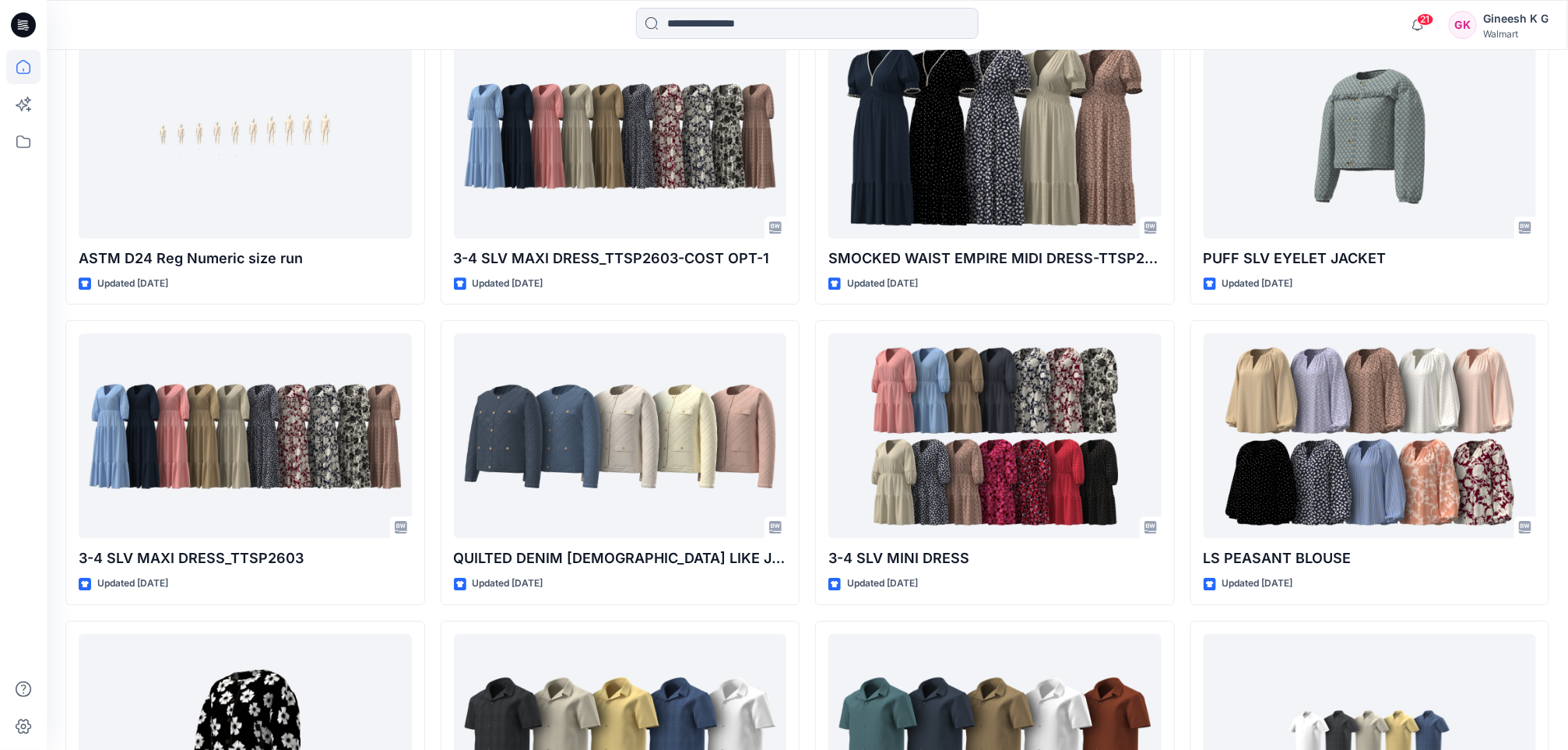
scroll to position [2571, 0]
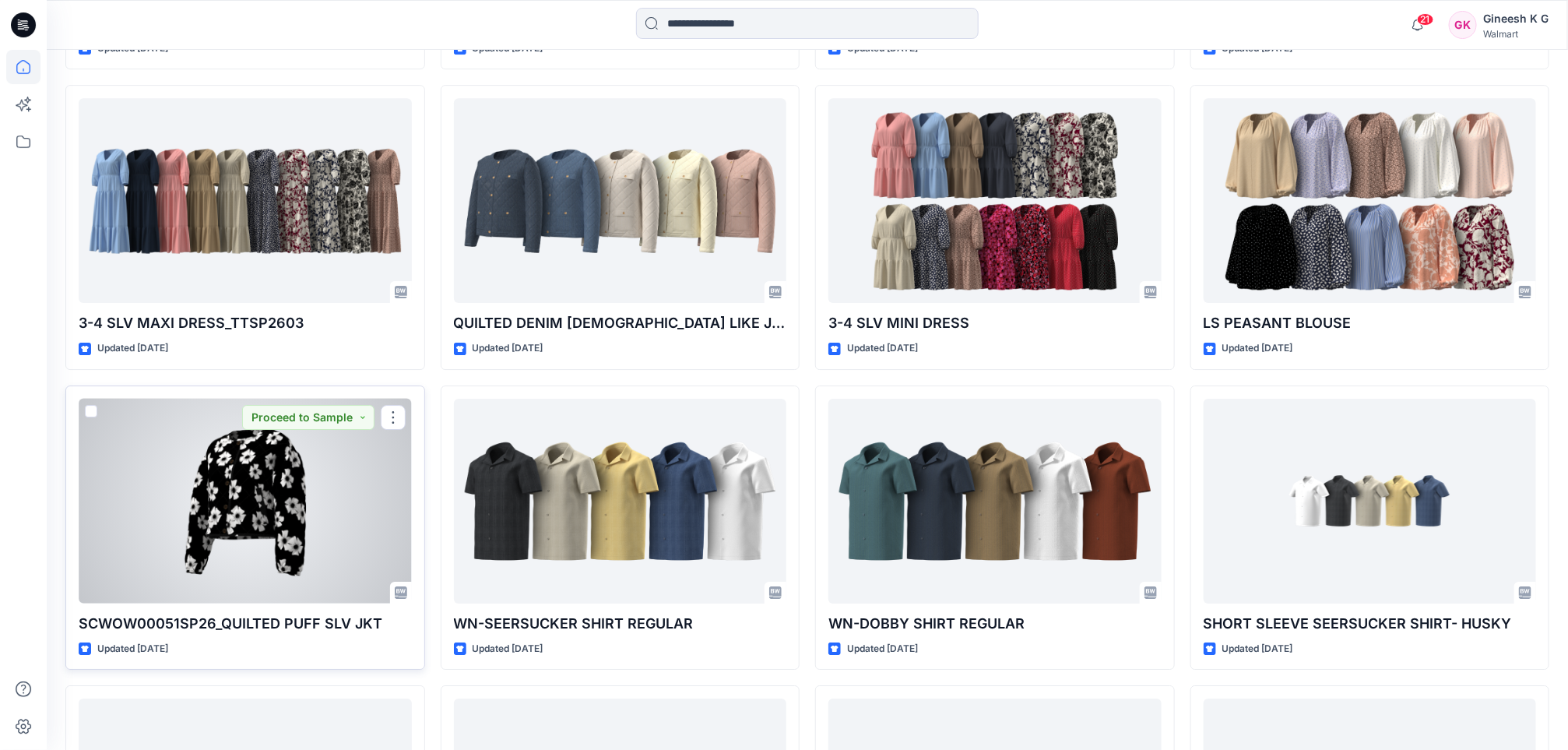
click at [215, 460] on div at bounding box center [245, 501] width 333 height 204
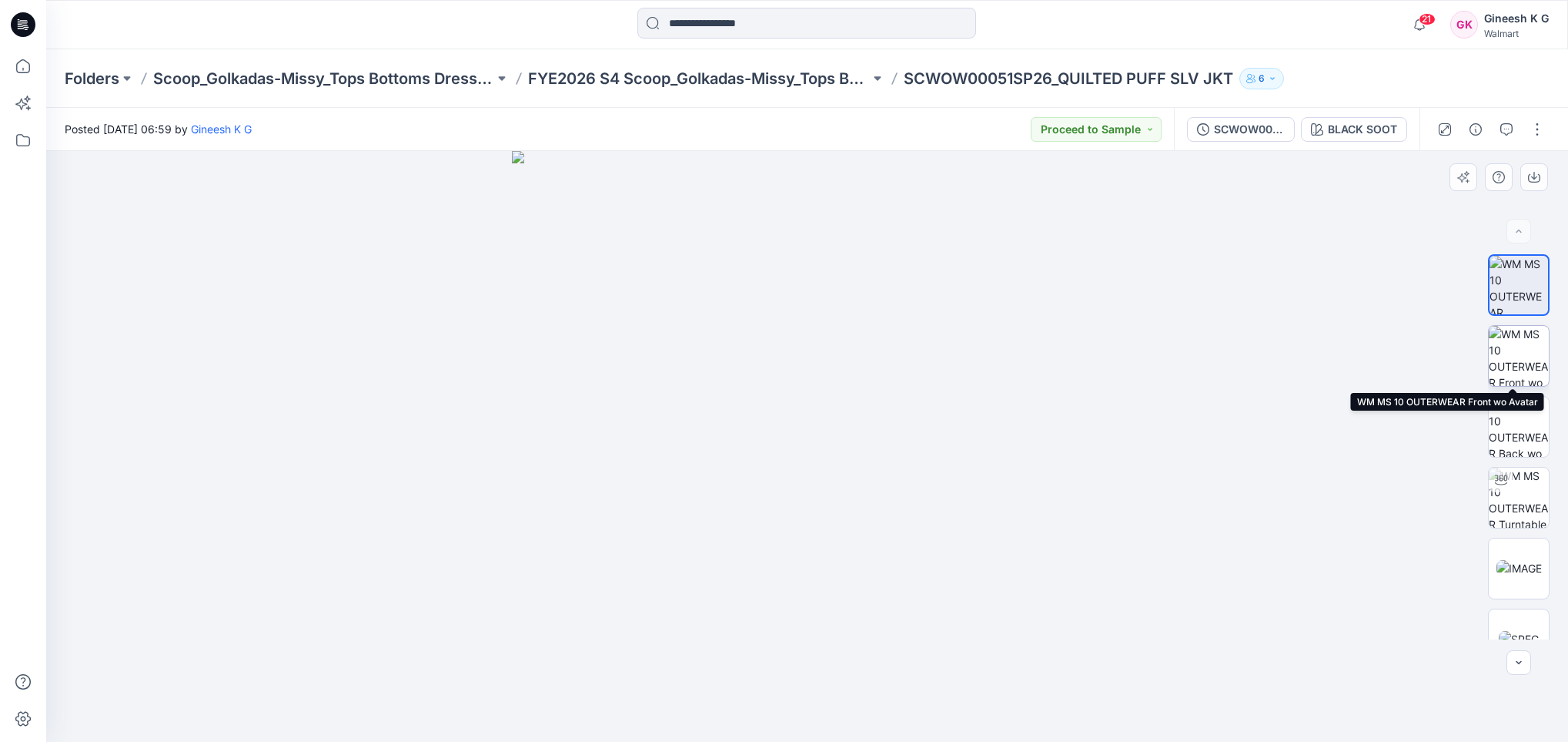
click at [1514, 363] on img at bounding box center [1518, 355] width 60 height 60
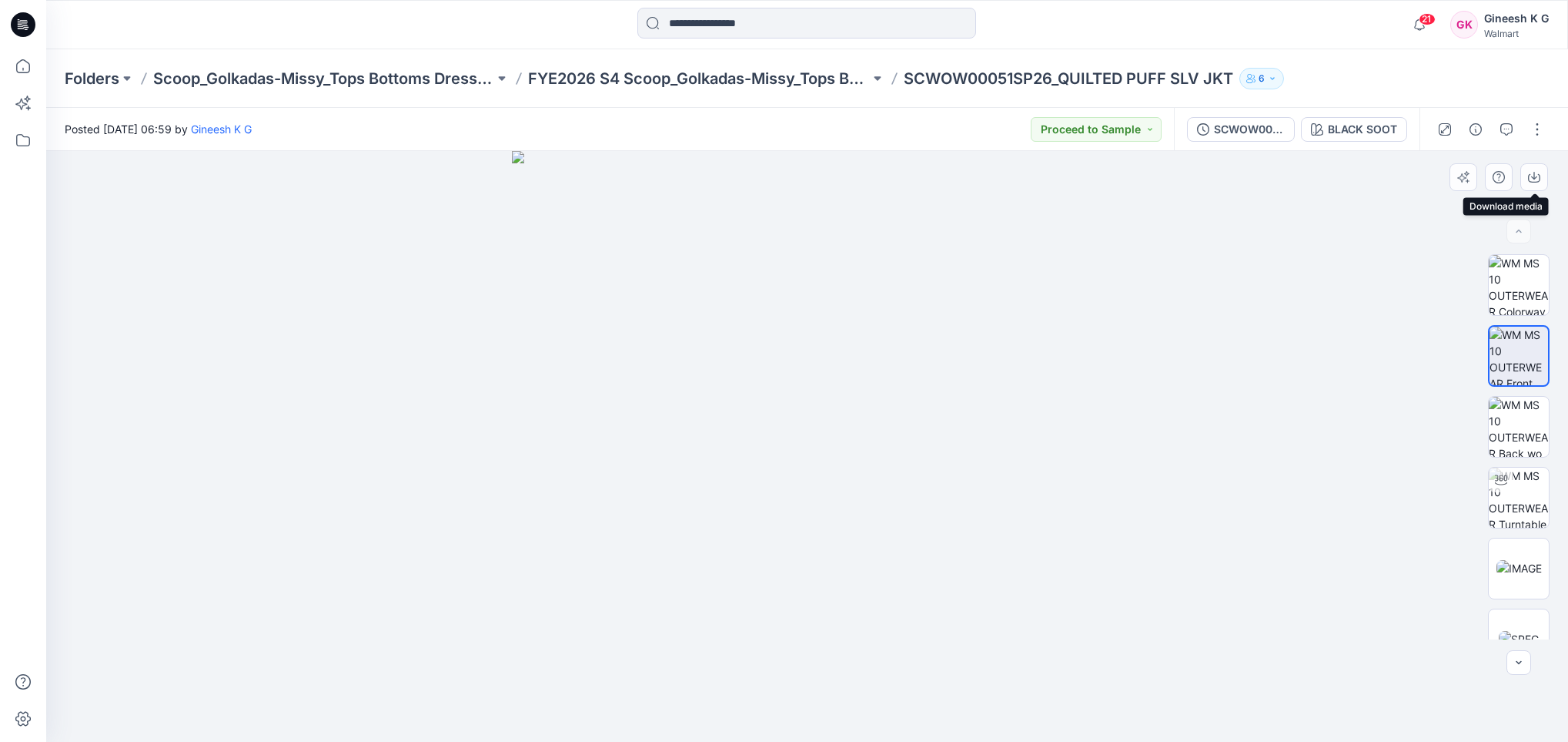
drag, startPoint x: 1530, startPoint y: 172, endPoint x: 1069, endPoint y: 308, distance: 480.6
click at [1069, 308] on img at bounding box center [807, 445] width 590 height 591
click at [1540, 168] on button "button" at bounding box center [1534, 176] width 28 height 28
